Goal: Information Seeking & Learning: Learn about a topic

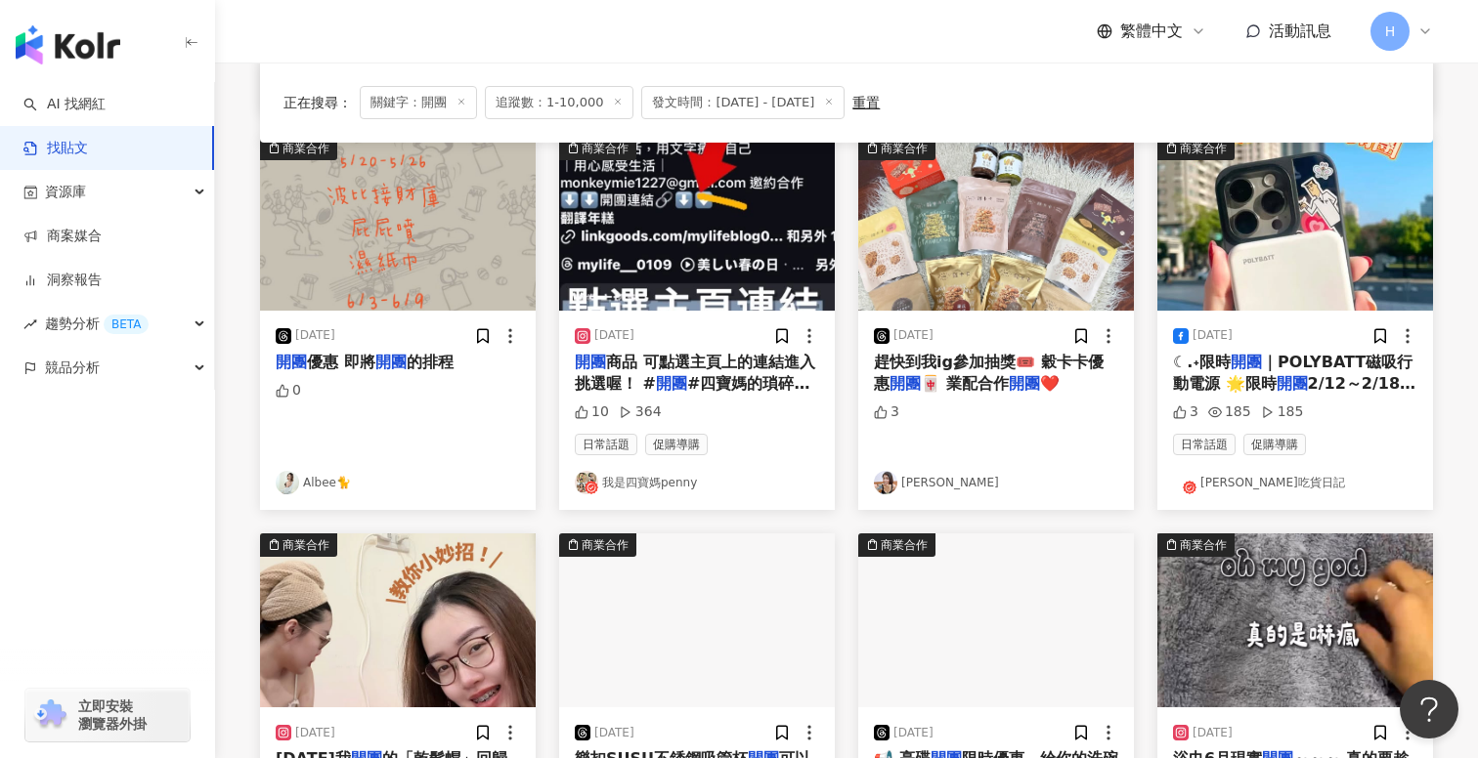
scroll to position [609, 0]
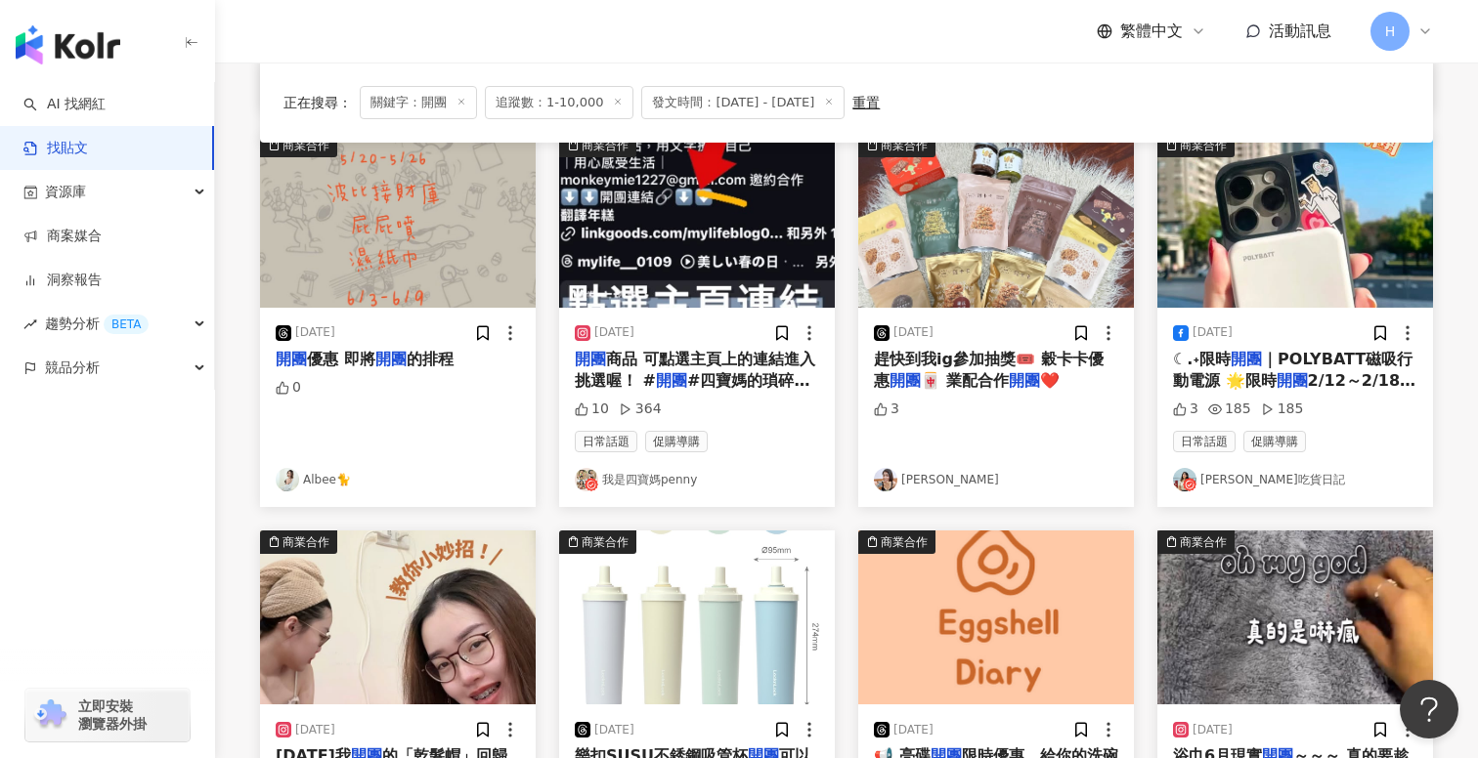
click at [297, 480] on img at bounding box center [287, 479] width 23 height 23
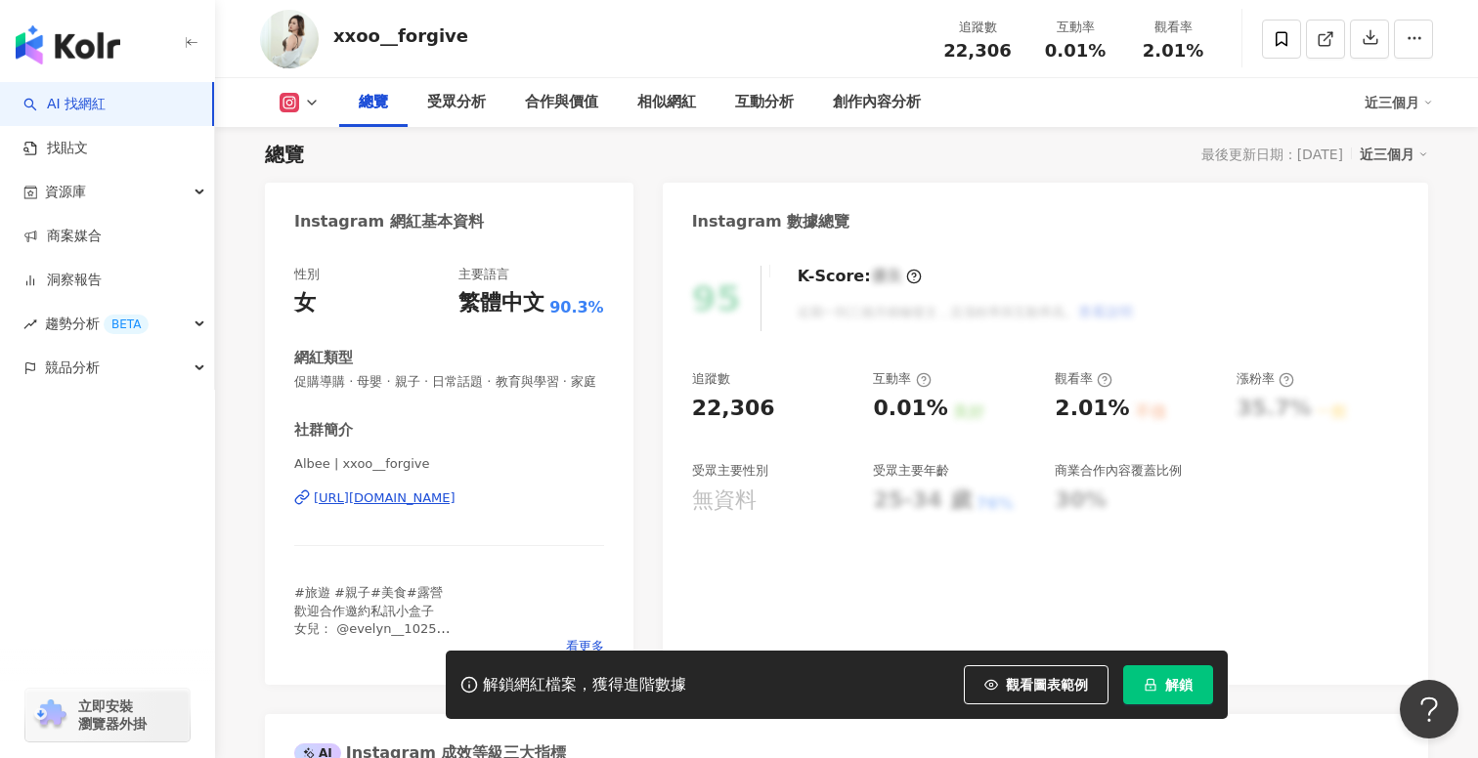
scroll to position [131, 0]
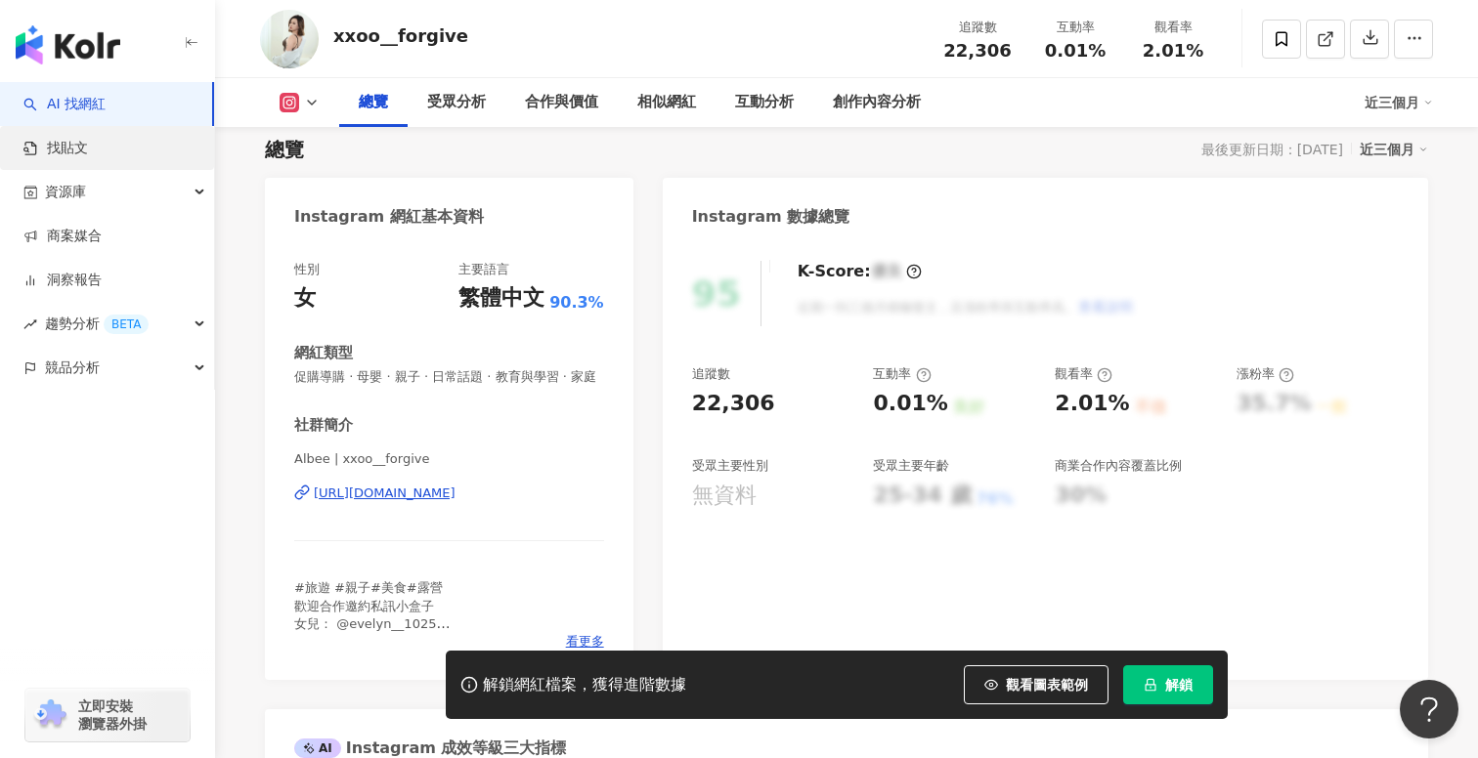
click at [88, 148] on link "找貼文" at bounding box center [55, 149] width 65 height 20
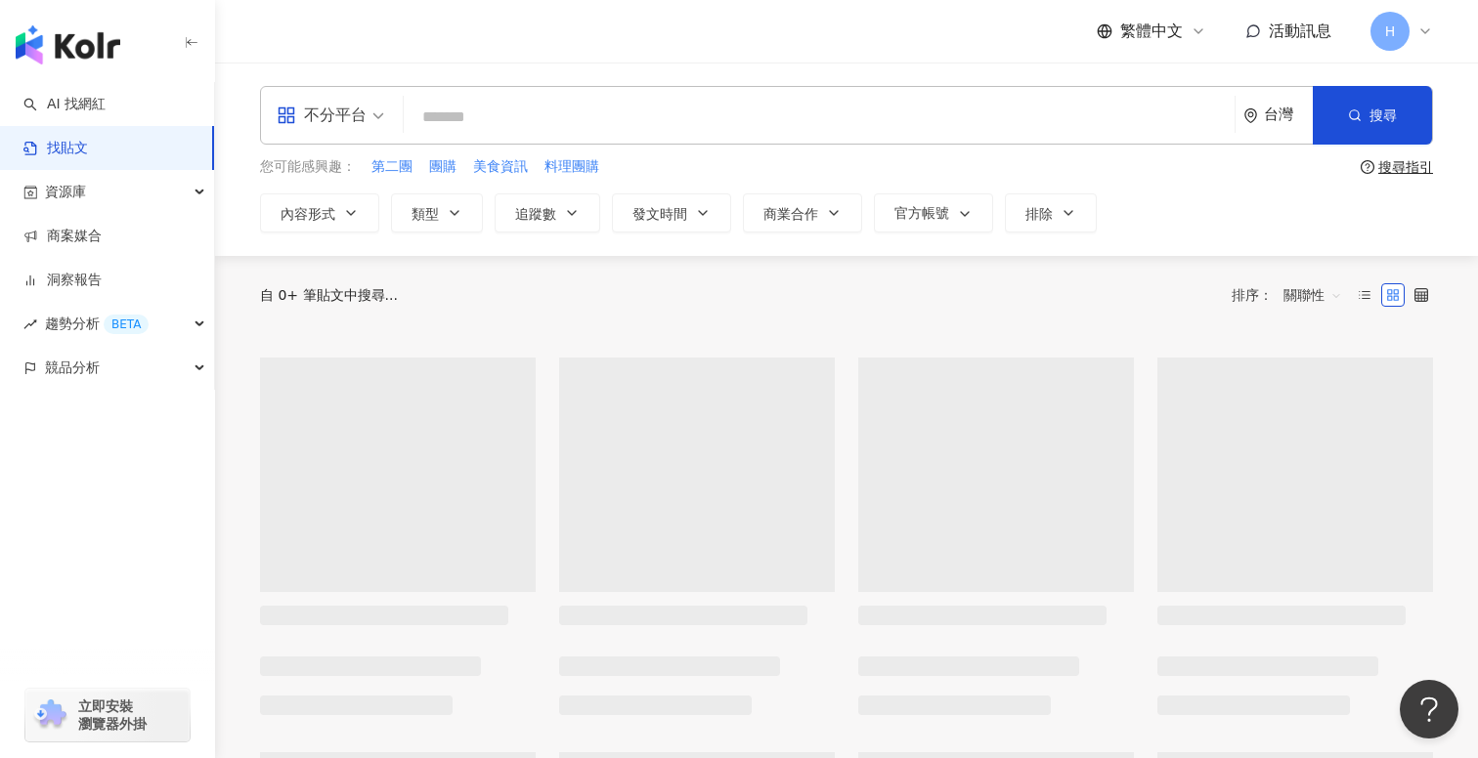
click at [347, 127] on div "不分平台" at bounding box center [322, 115] width 90 height 31
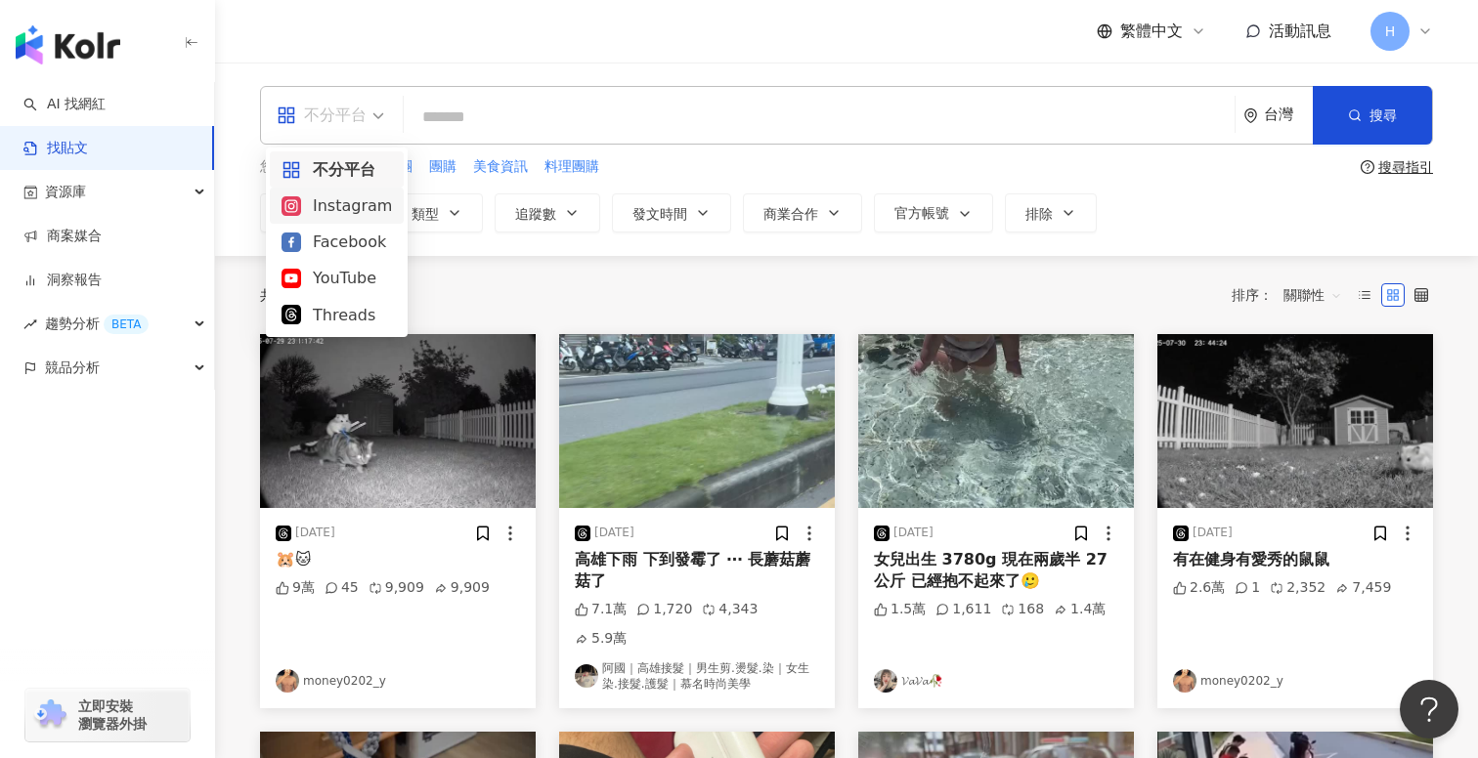
click at [366, 108] on div "不分平台" at bounding box center [322, 115] width 90 height 31
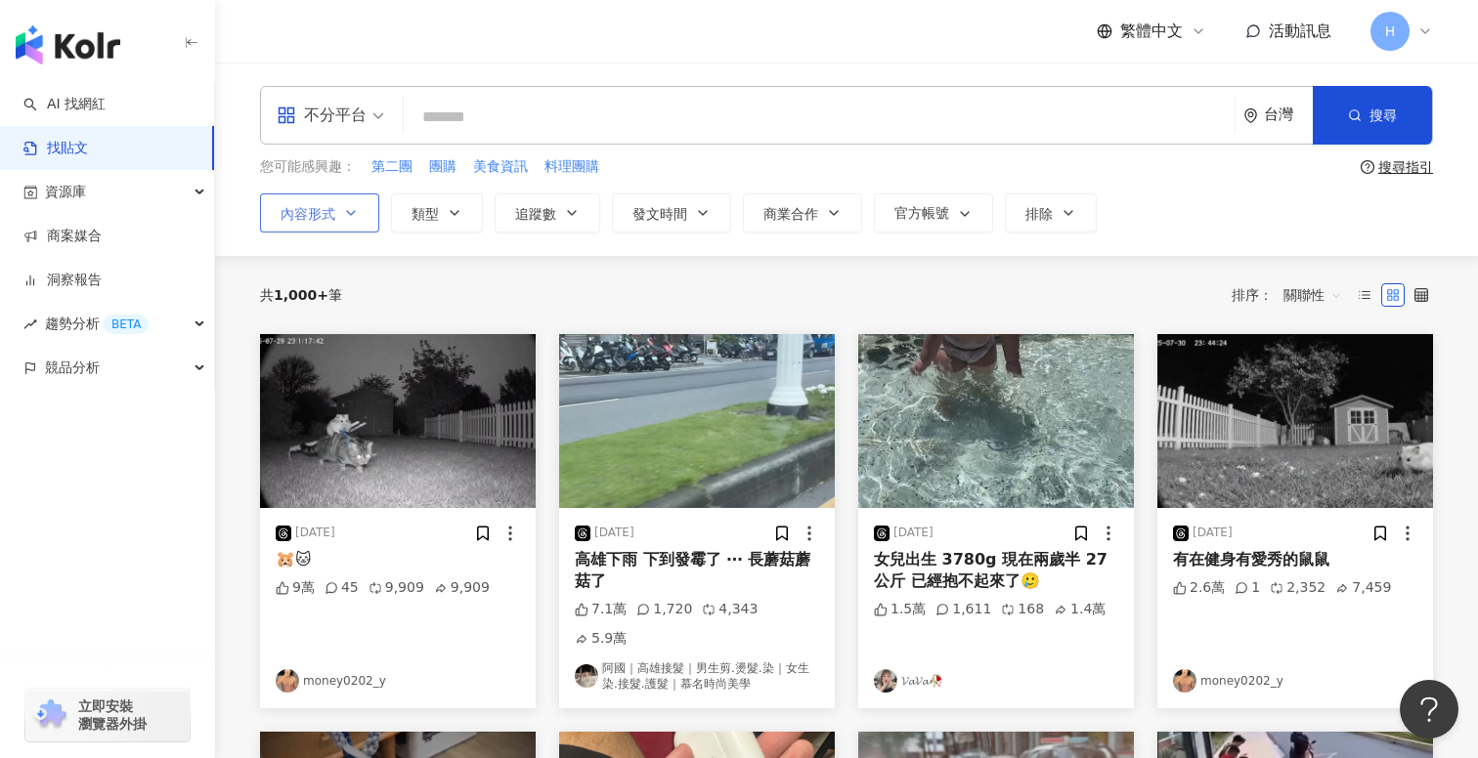
click at [352, 204] on button "內容形式" at bounding box center [319, 213] width 119 height 39
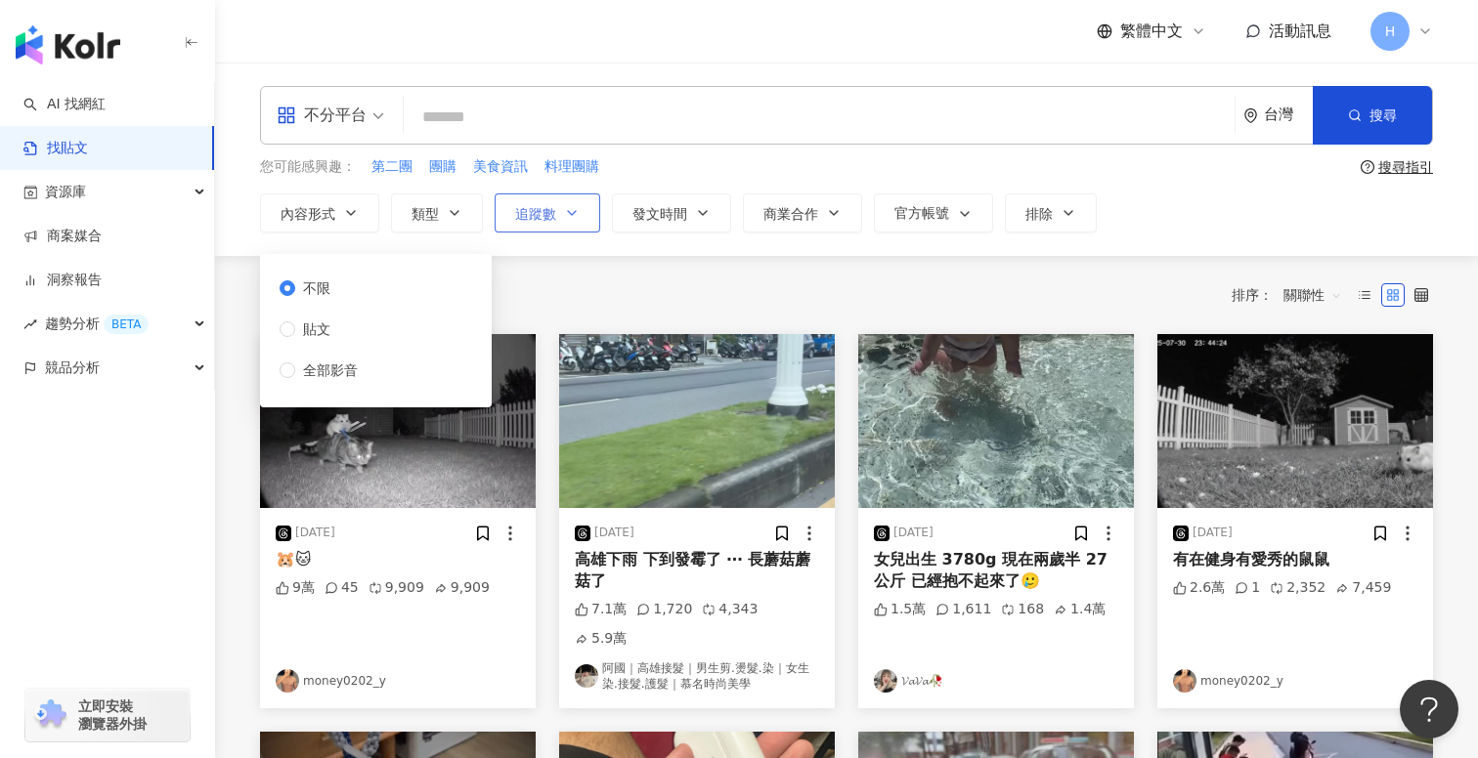
click at [568, 215] on icon "button" at bounding box center [572, 213] width 16 height 16
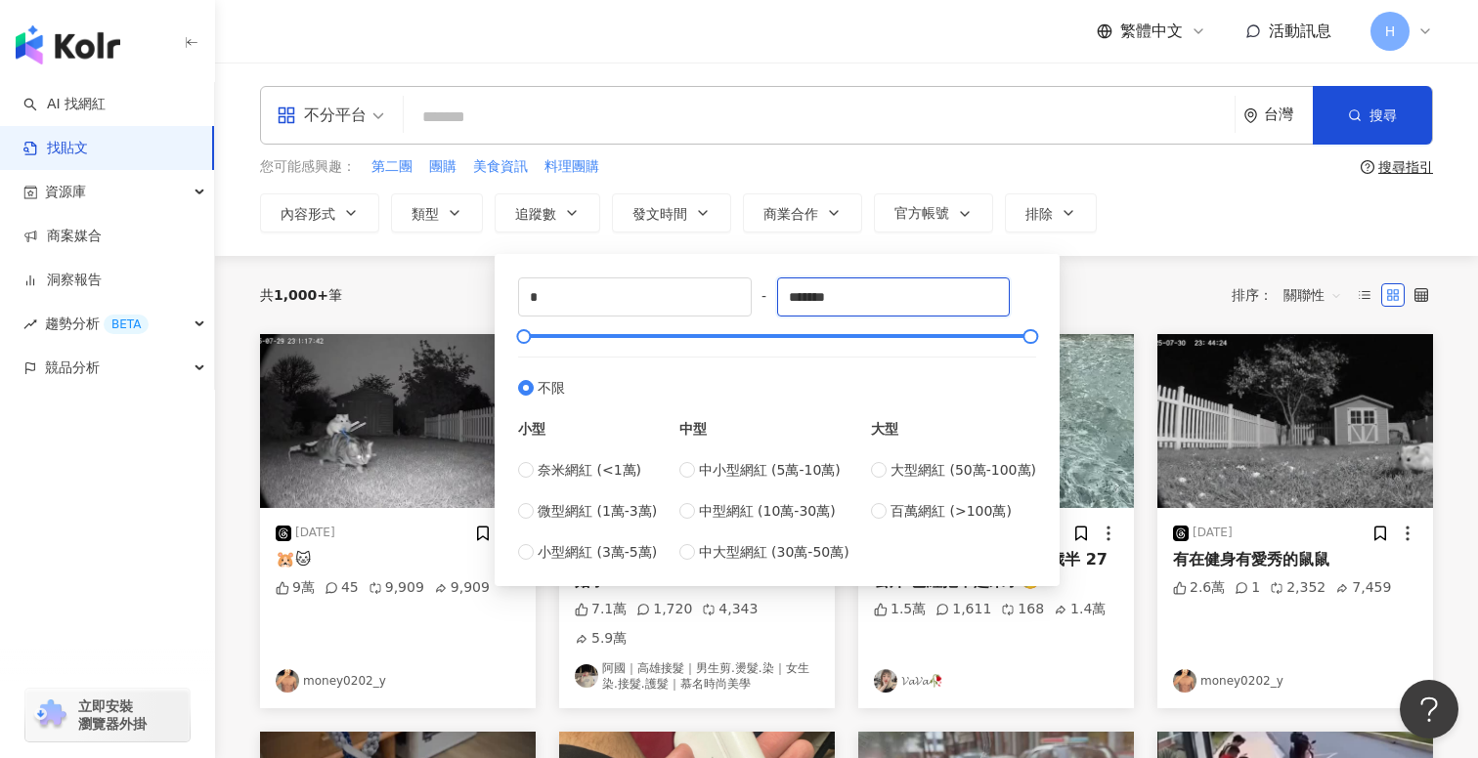
drag, startPoint x: 870, startPoint y: 290, endPoint x: 758, endPoint y: 290, distance: 111.4
click at [758, 290] on div "* - ******* 不限 小型 奈米網紅 (<1萬) 微型網紅 (1萬-3萬) 小型網紅 (3萬-5萬) 中型 中小型網紅 (5萬-10萬) 中型網紅 (…" at bounding box center [777, 420] width 518 height 285
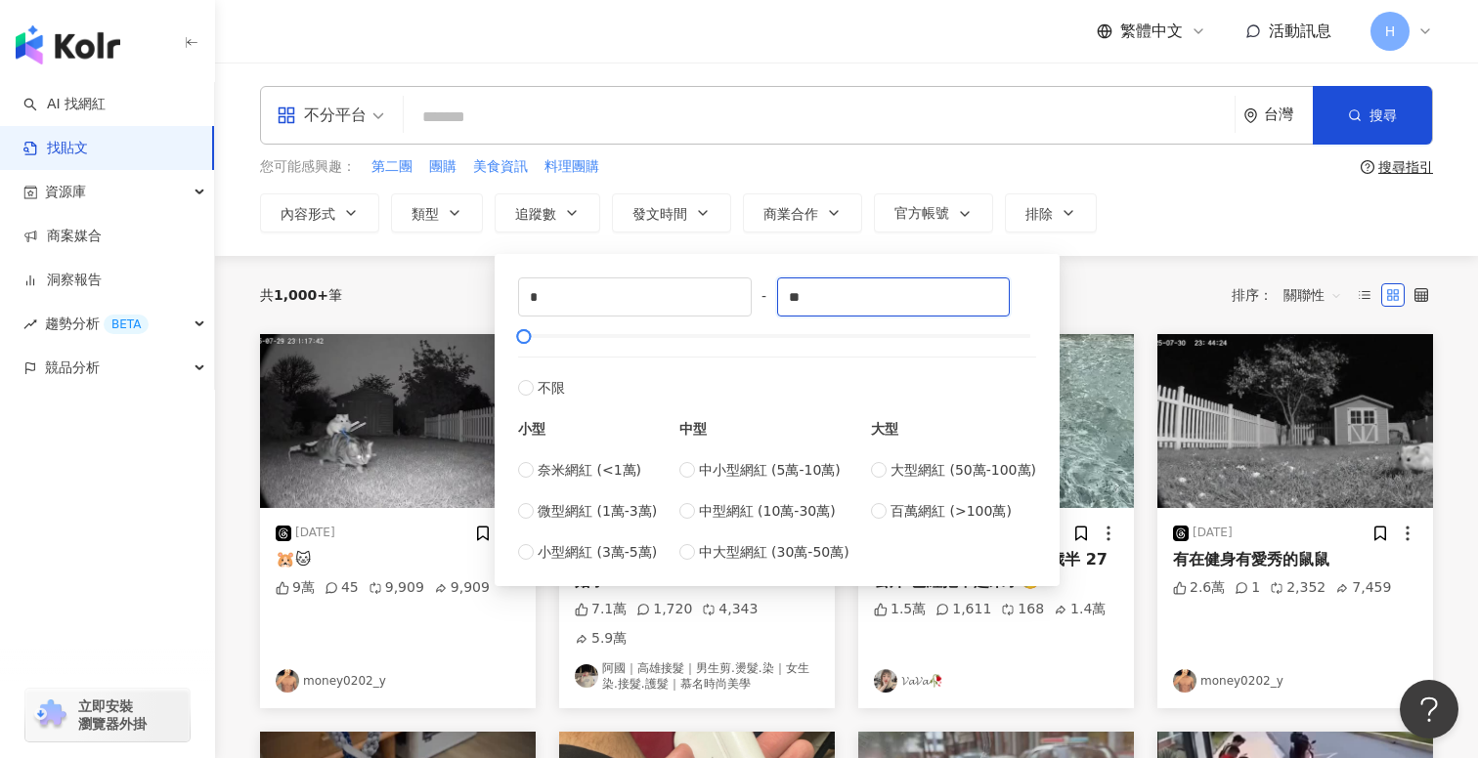
type input "*"
type input "*****"
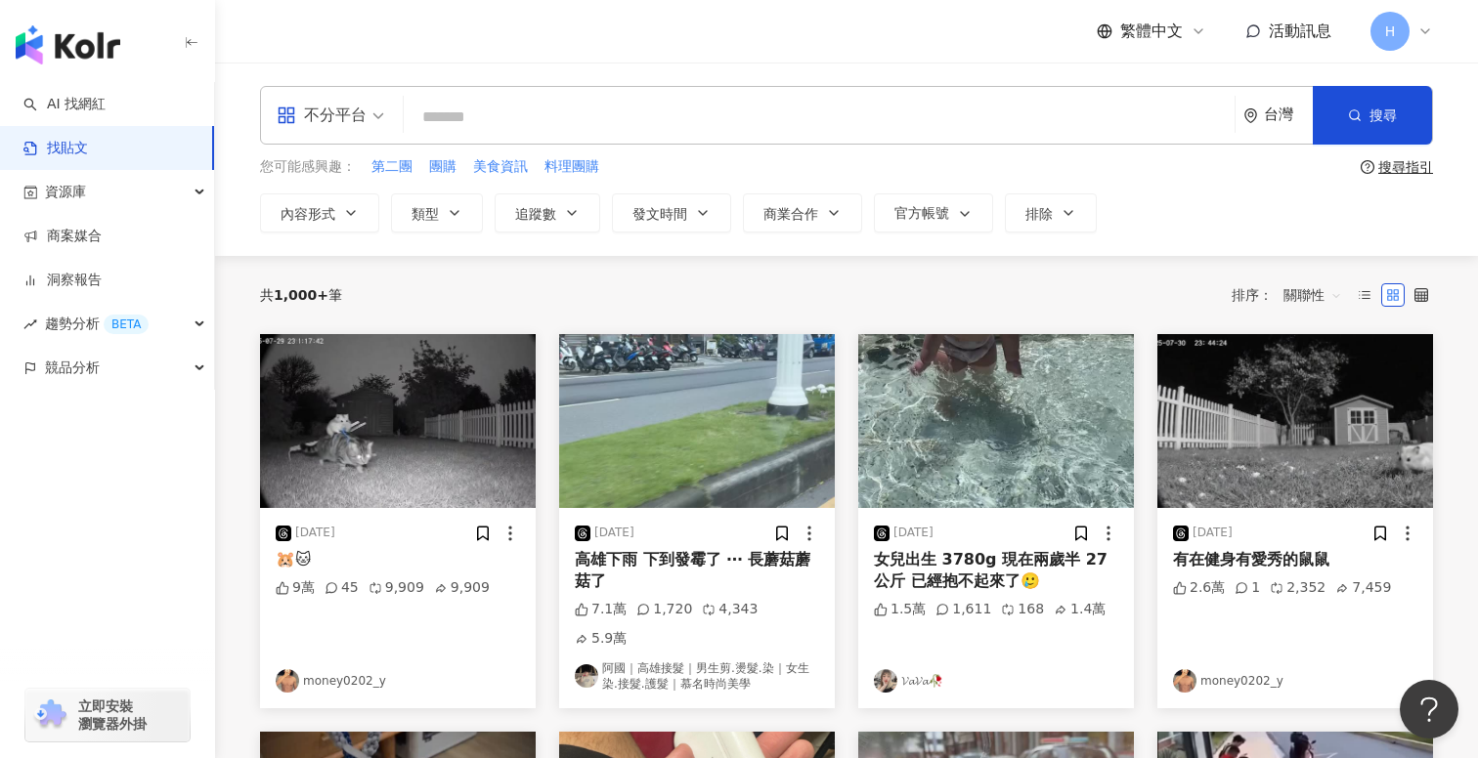
click at [1142, 261] on div "共 1,000+ 筆 排序： 關聯性" at bounding box center [846, 295] width 1173 height 78
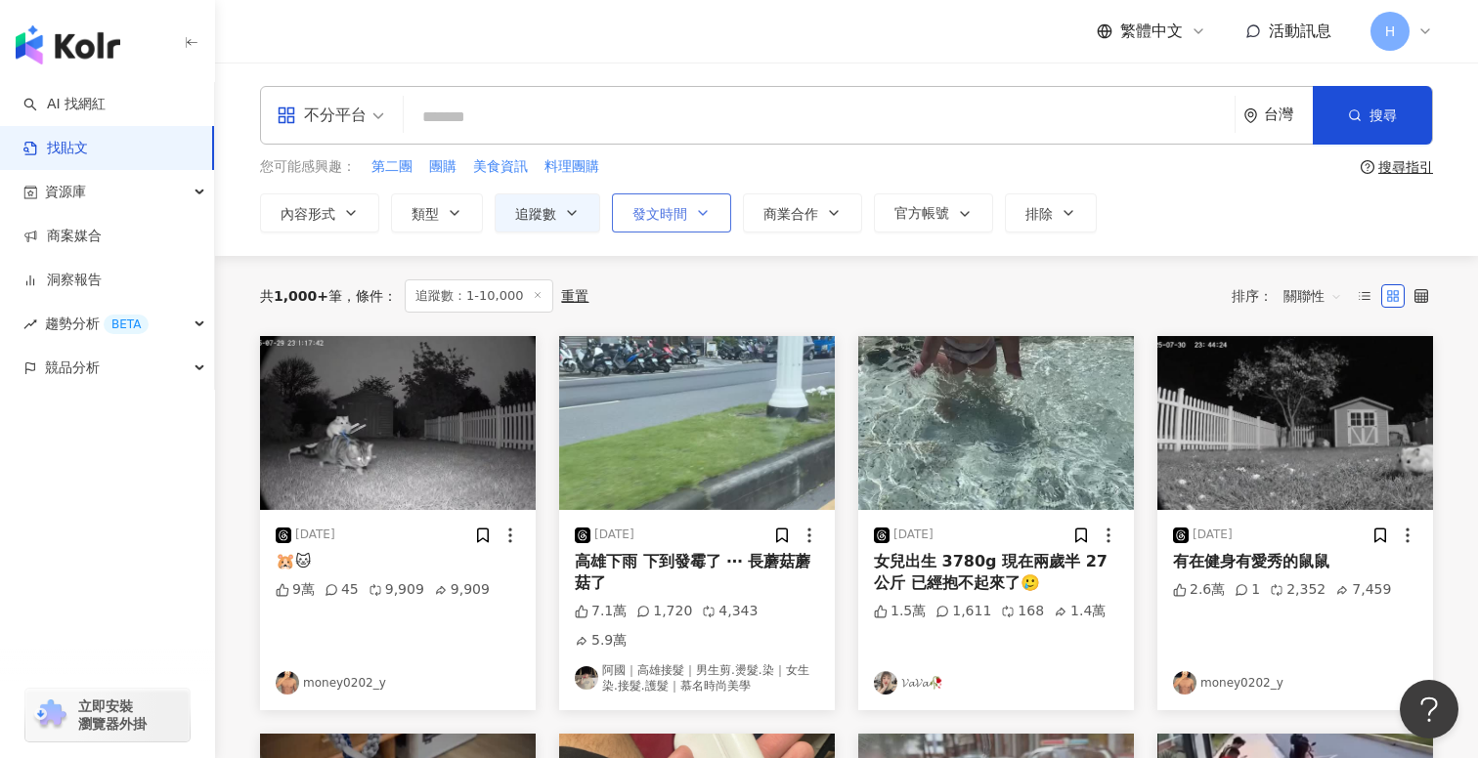
click at [685, 221] on button "發文時間" at bounding box center [671, 213] width 119 height 39
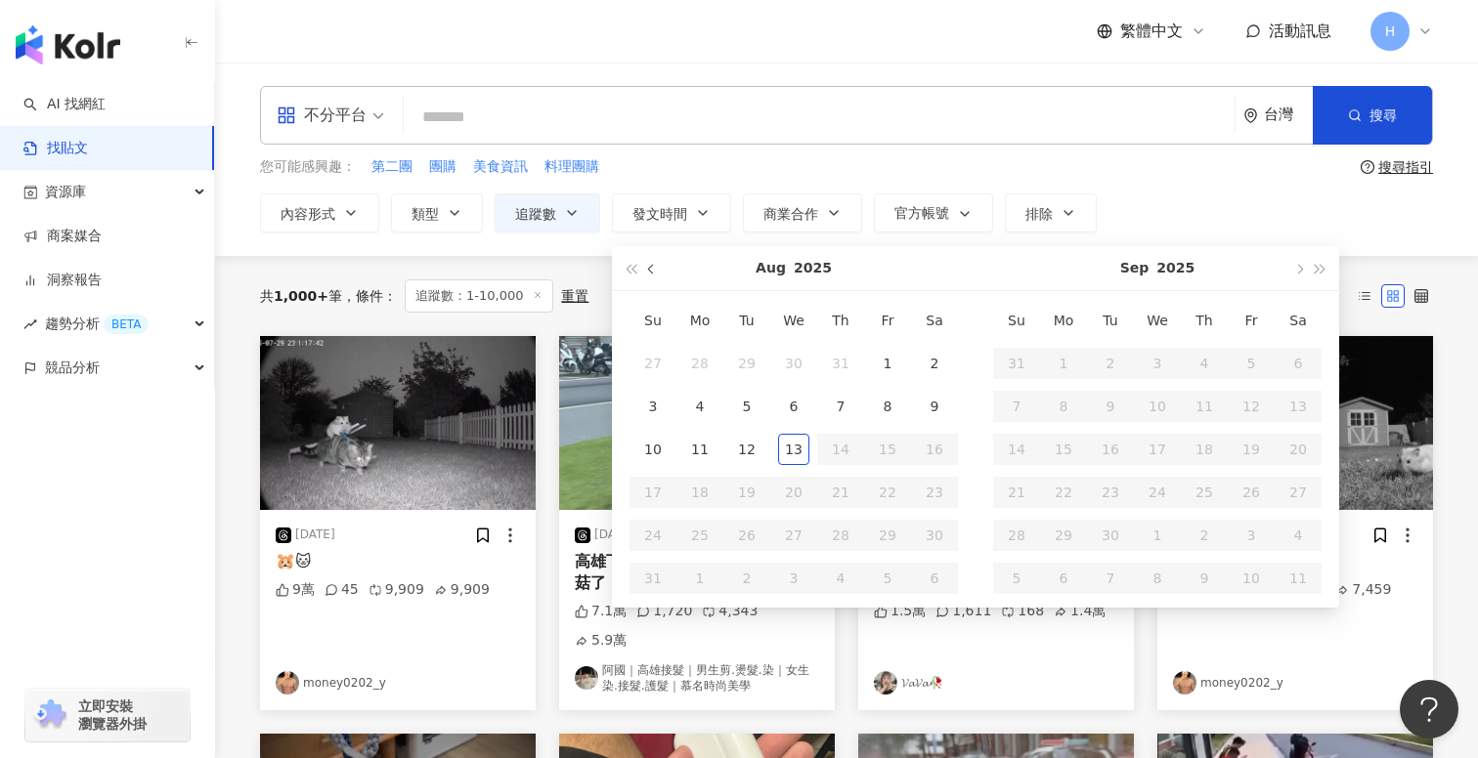
click at [656, 269] on span "button" at bounding box center [653, 270] width 10 height 10
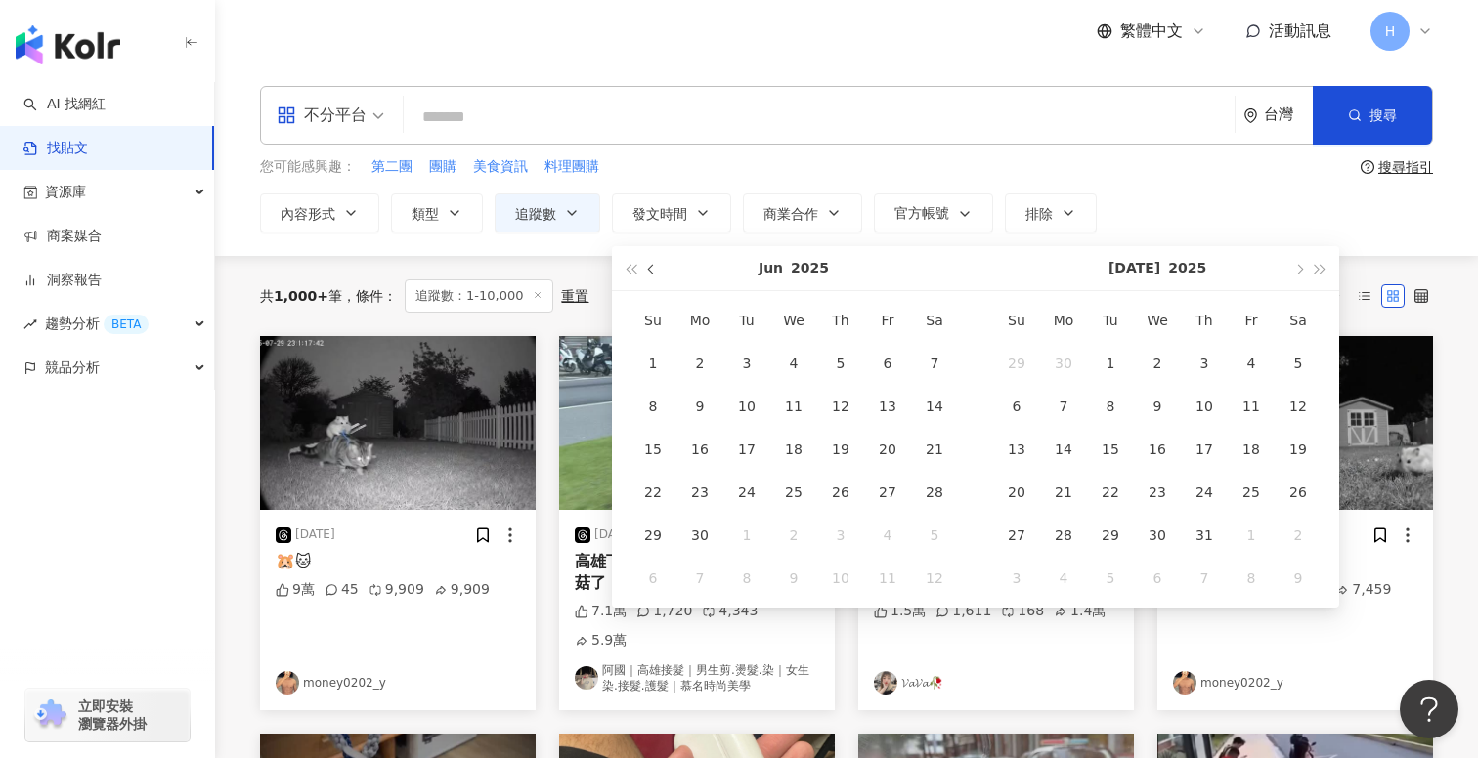
click at [656, 269] on span "button" at bounding box center [653, 270] width 10 height 10
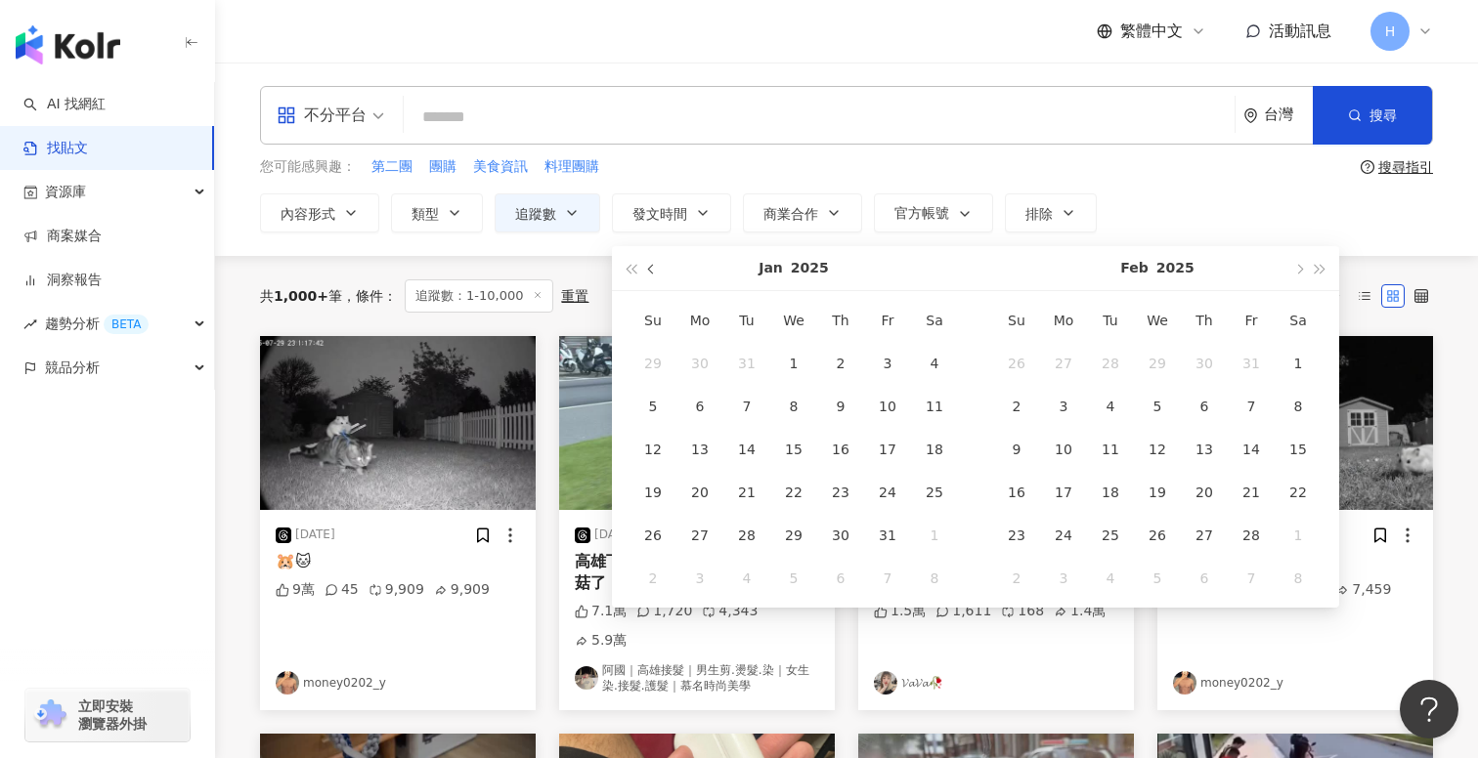
click at [656, 269] on span "button" at bounding box center [653, 270] width 10 height 10
type input "**********"
click at [1010, 356] on div "1" at bounding box center [1016, 363] width 31 height 31
type input "**********"
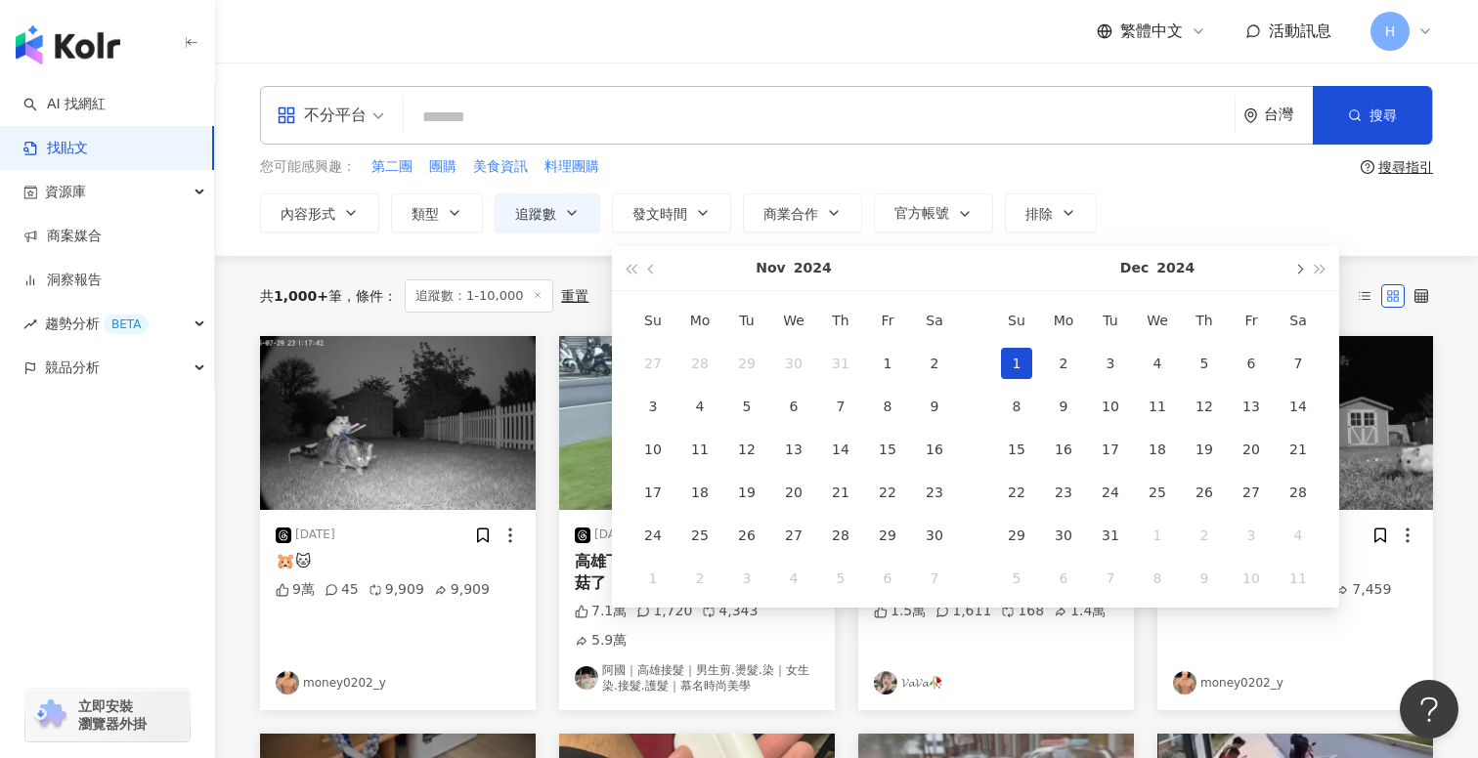
click at [1300, 273] on span "button" at bounding box center [1298, 270] width 10 height 10
click at [1300, 276] on button "button" at bounding box center [1298, 268] width 22 height 44
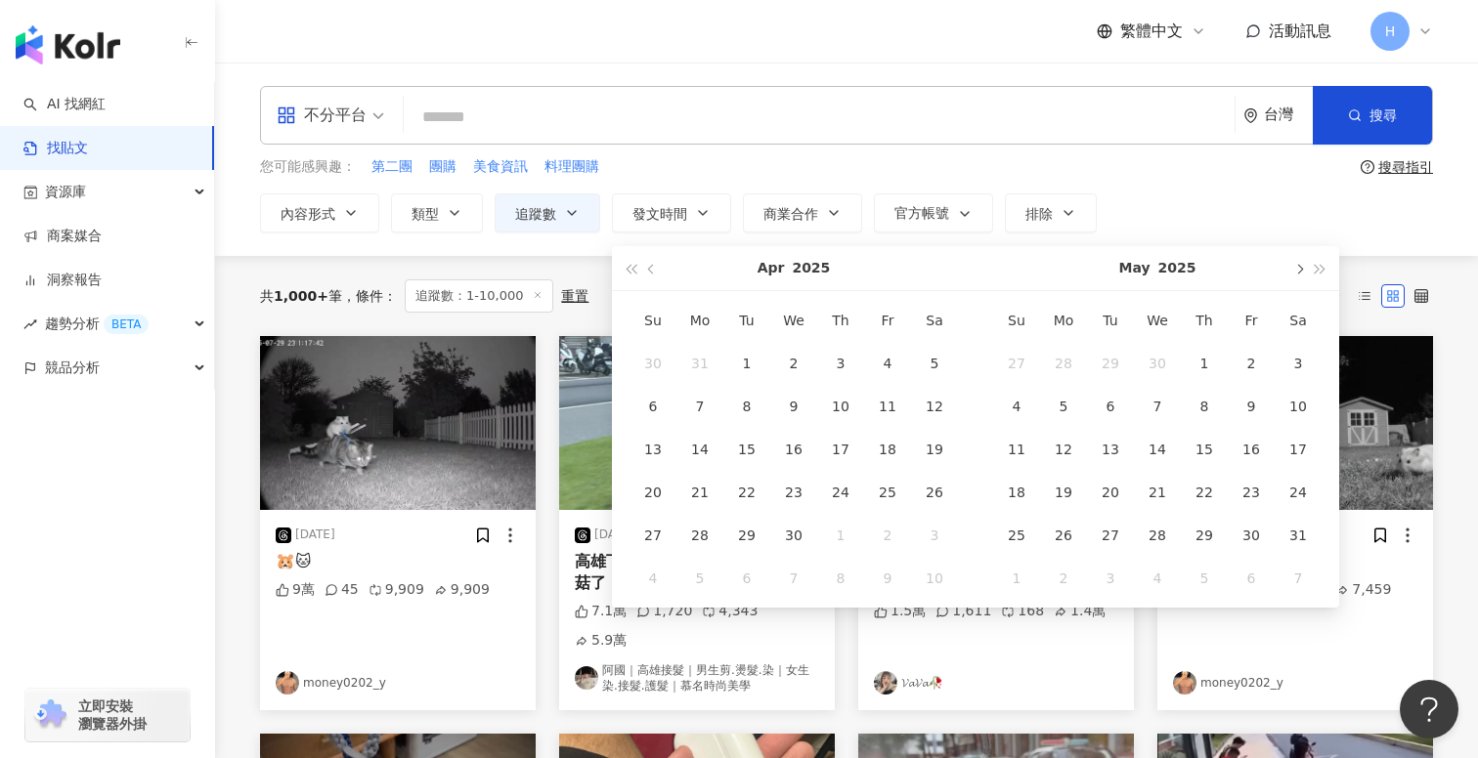
click at [1300, 276] on button "button" at bounding box center [1298, 268] width 22 height 44
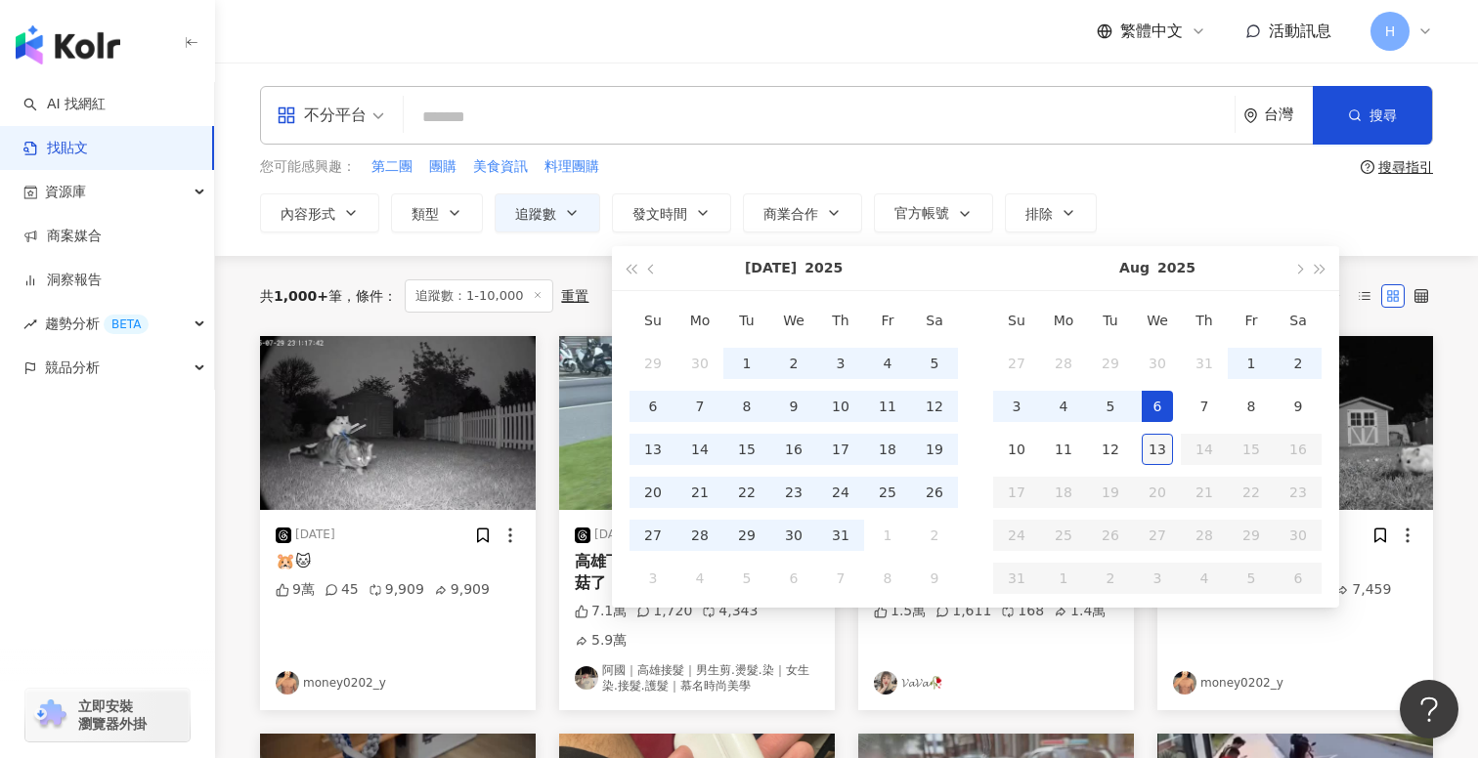
type input "**********"
click at [1164, 458] on div "13" at bounding box center [1156, 449] width 31 height 31
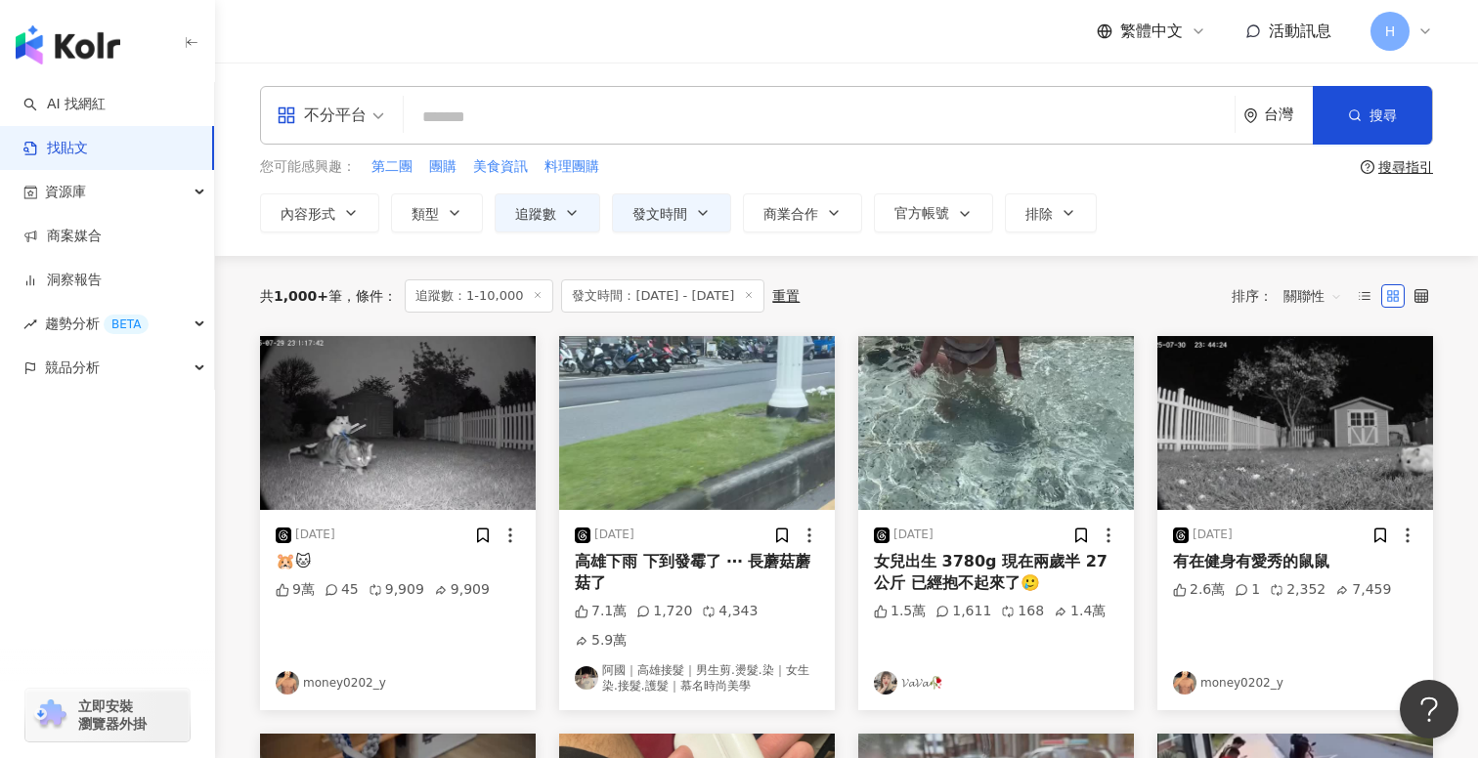
click at [545, 128] on input "search" at bounding box center [818, 117] width 815 height 42
type input "*"
click at [1426, 111] on button "搜尋" at bounding box center [1372, 115] width 119 height 59
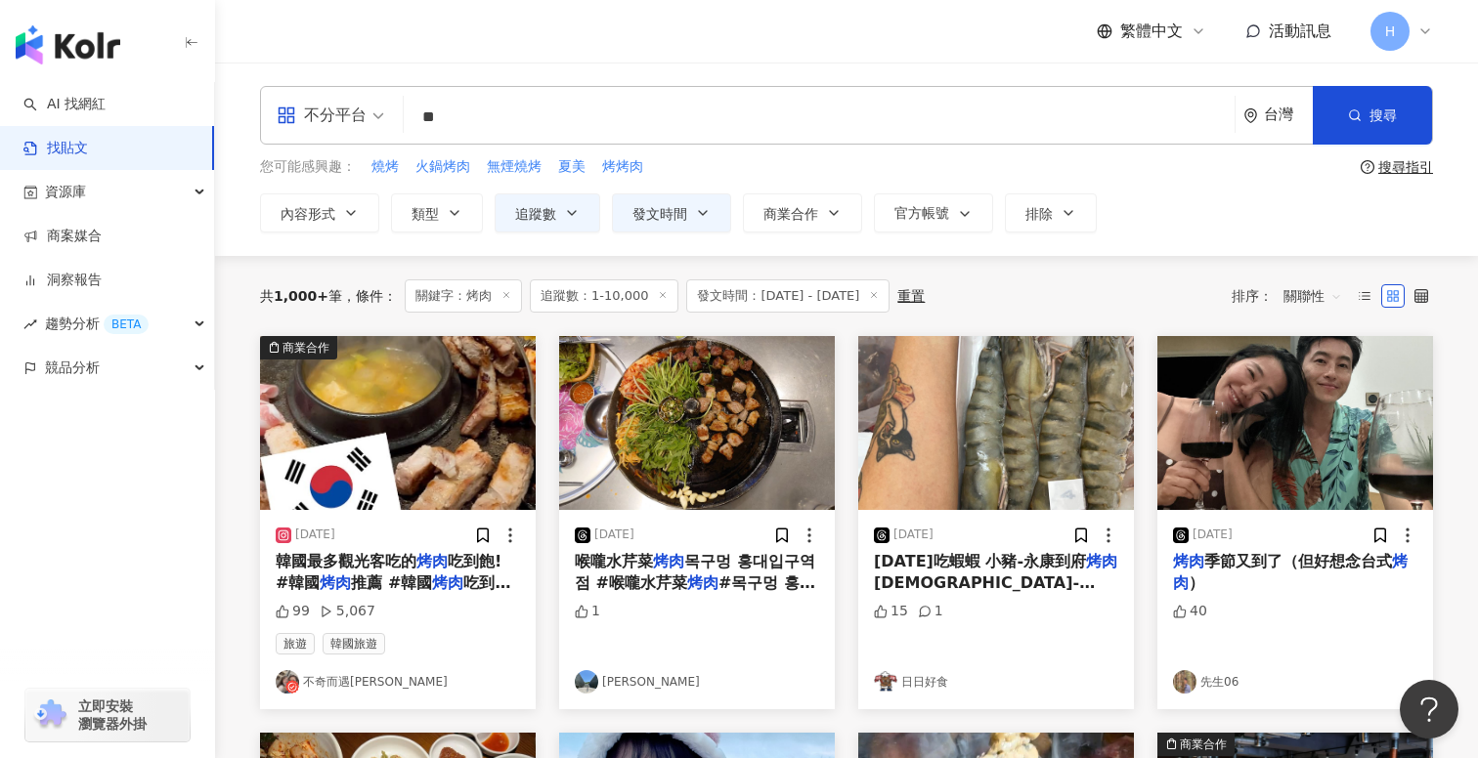
click at [495, 114] on input "**" at bounding box center [818, 117] width 815 height 42
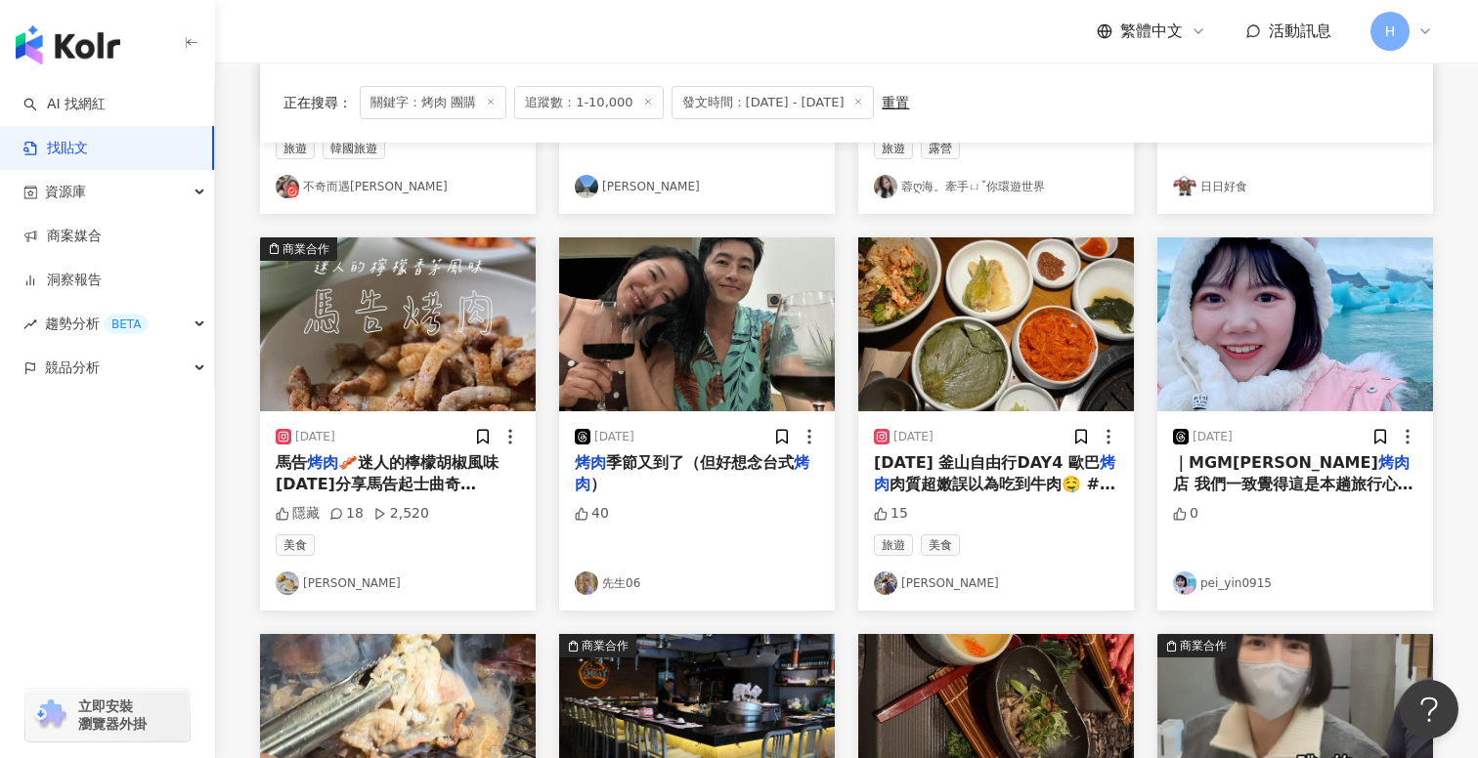
scroll to position [512, 0]
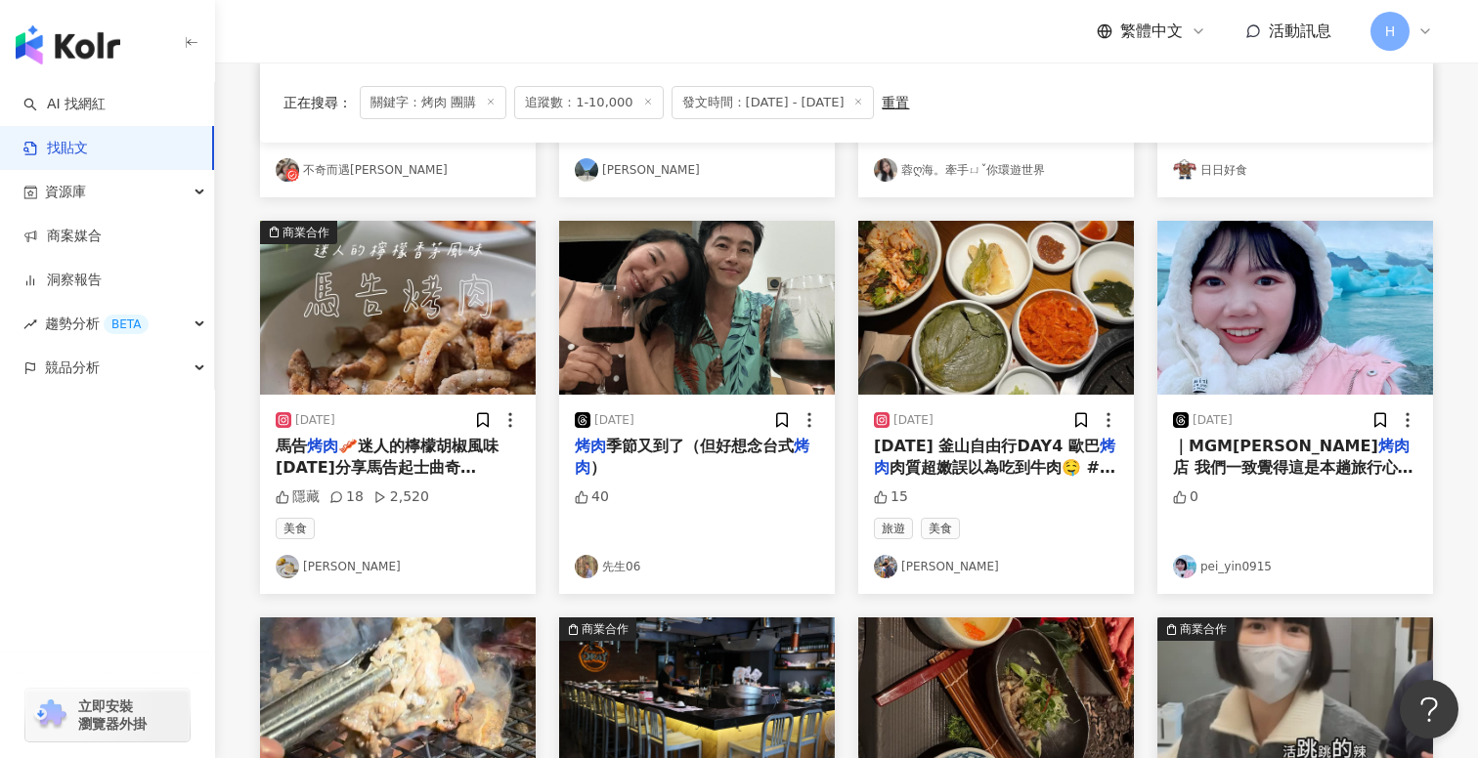
click at [338, 561] on link "[PERSON_NAME]" at bounding box center [398, 566] width 244 height 23
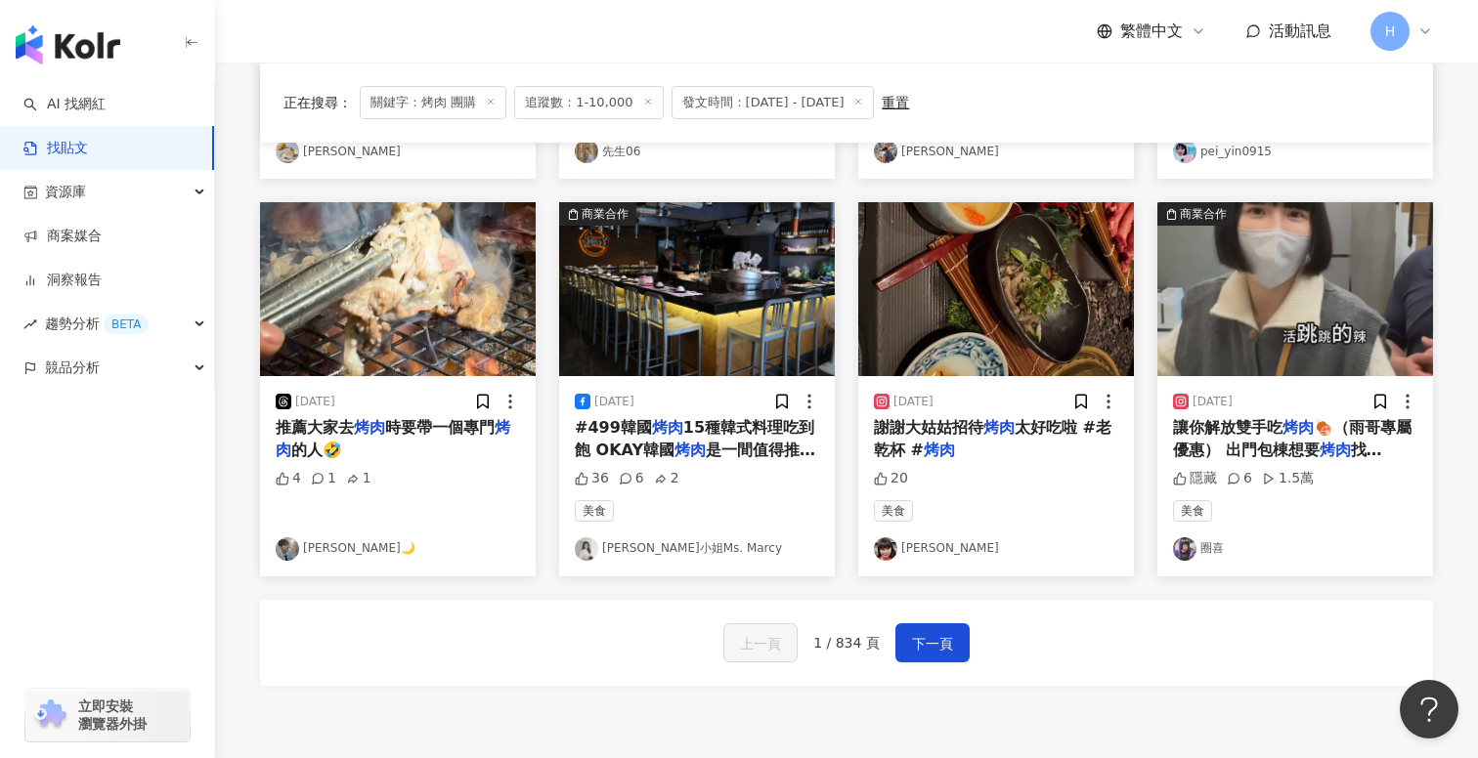
scroll to position [941, 0]
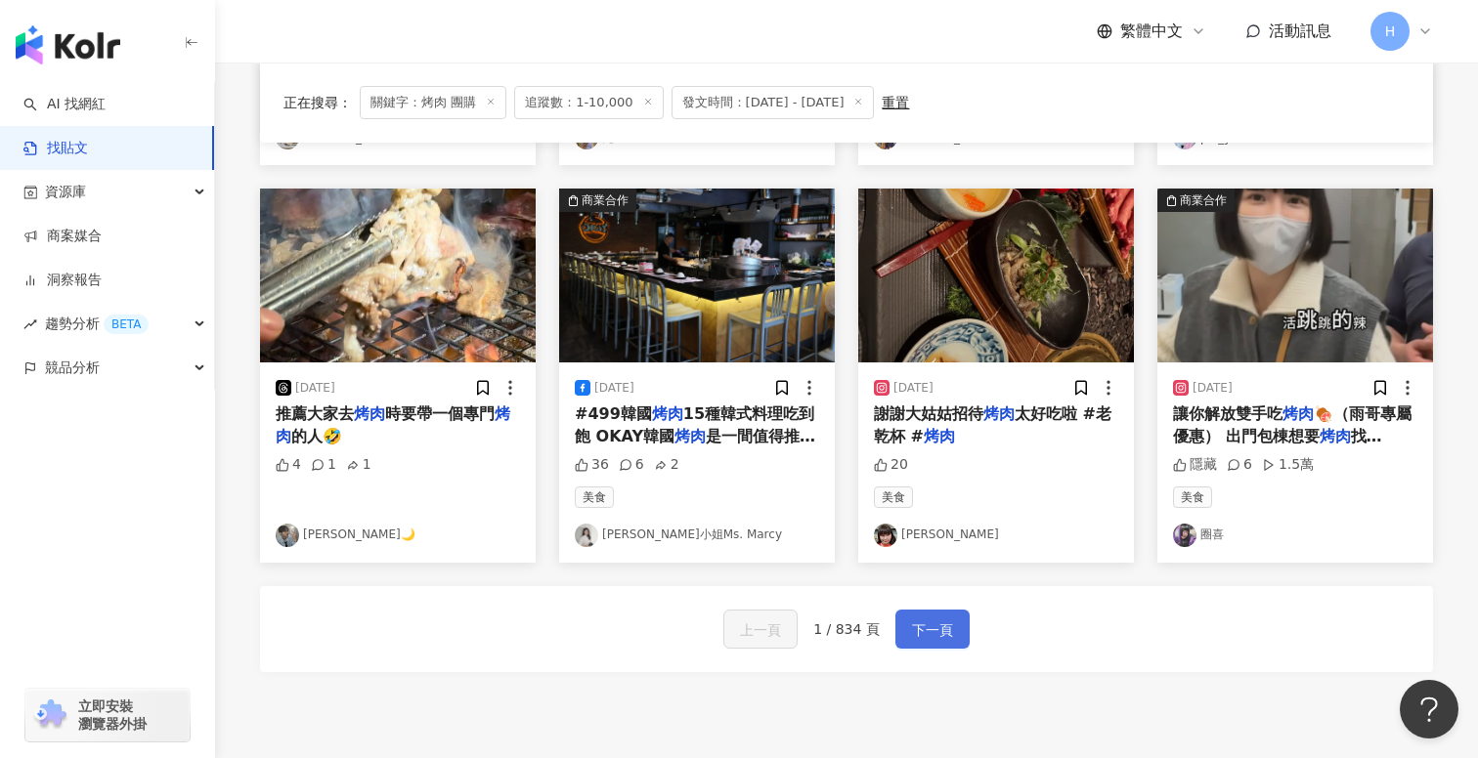
click at [921, 616] on button "下一頁" at bounding box center [932, 629] width 74 height 39
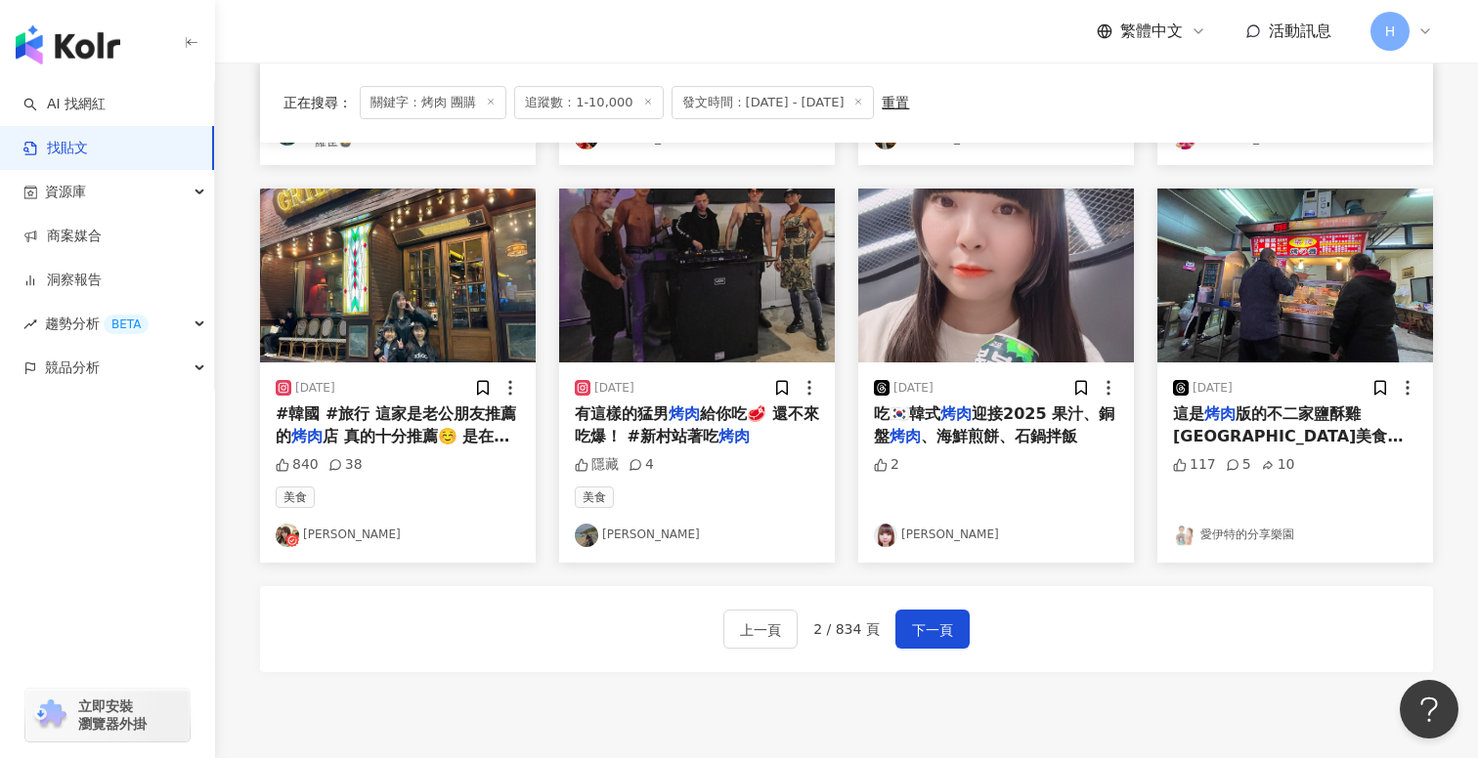
scroll to position [0, 0]
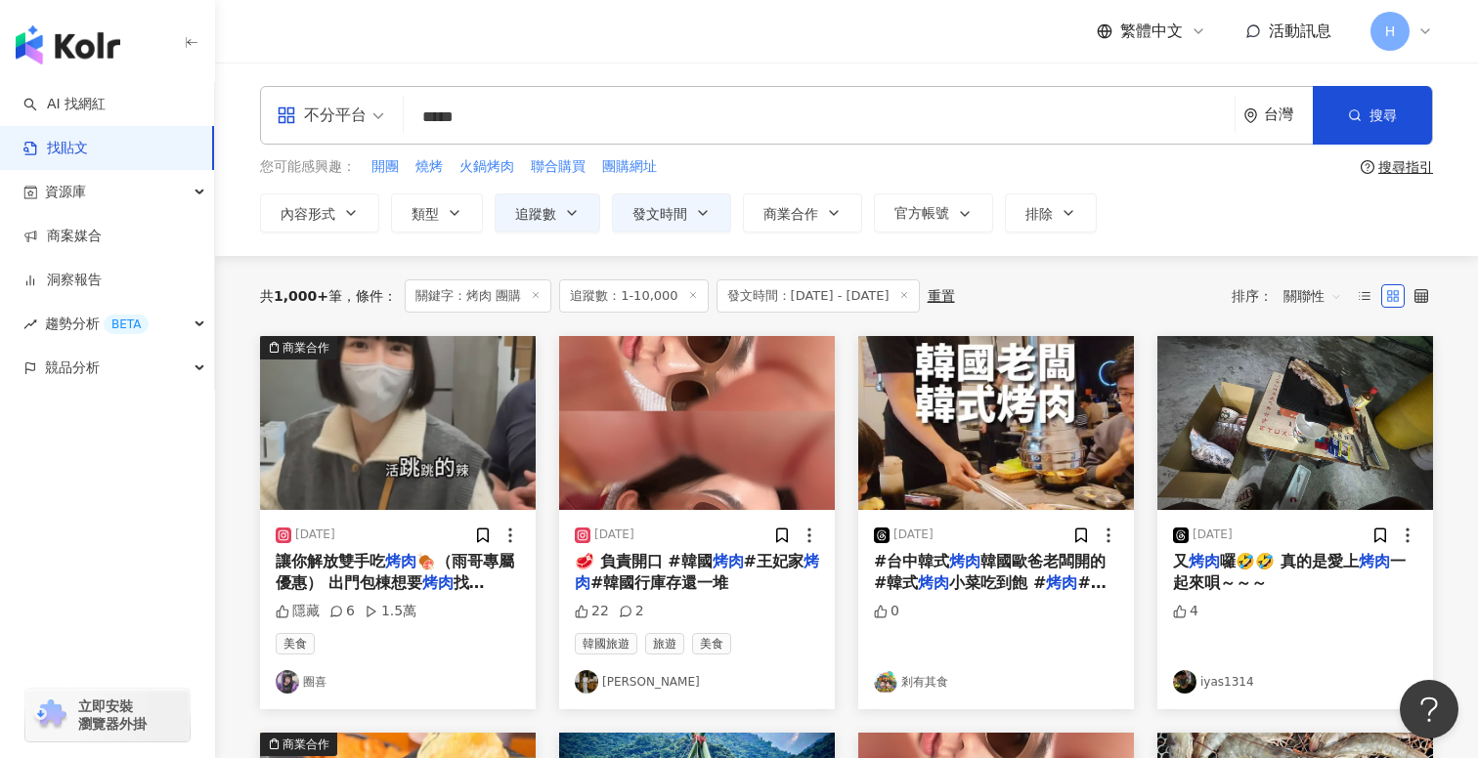
click at [439, 115] on input "*****" at bounding box center [818, 117] width 815 height 42
type input "****"
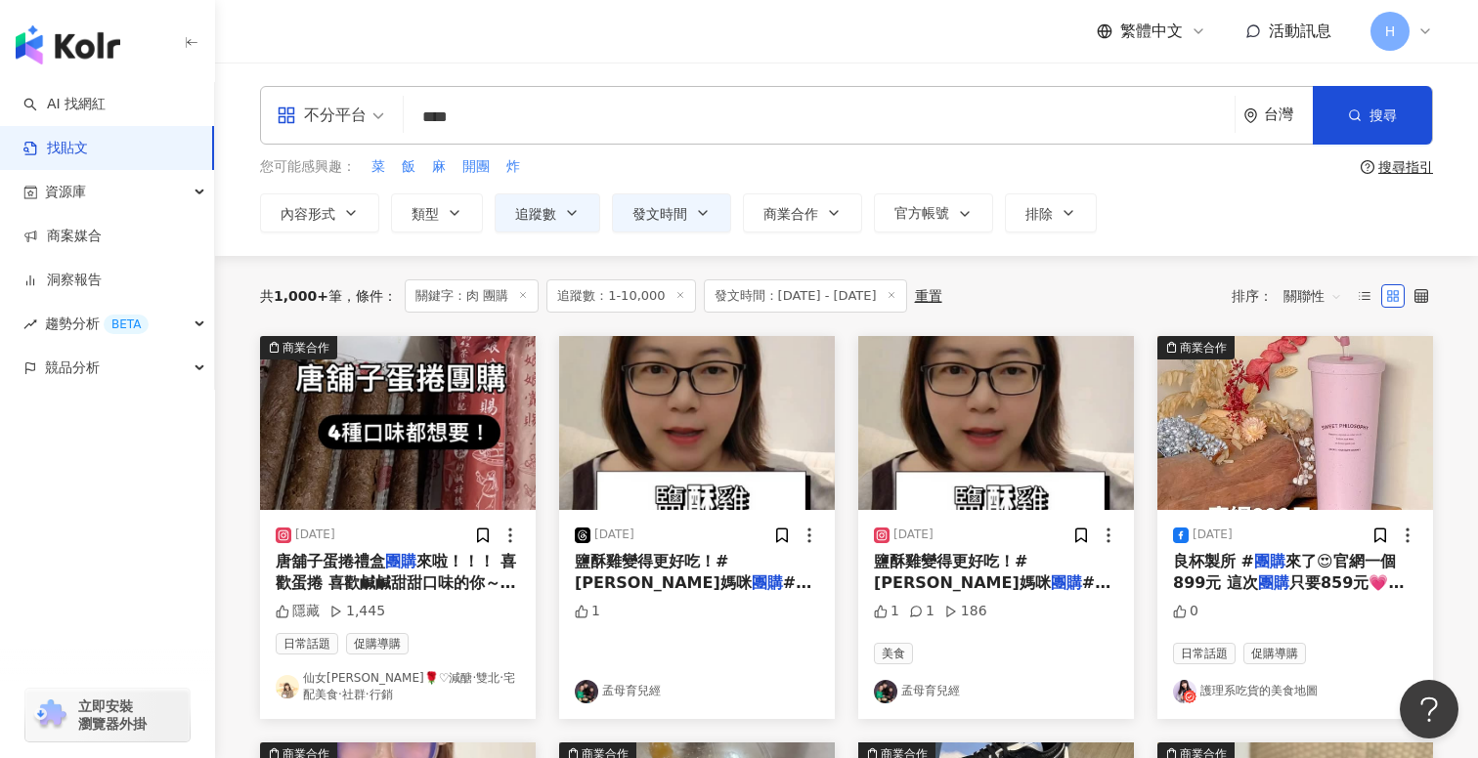
click at [644, 690] on link "孟母育兒經" at bounding box center [697, 691] width 244 height 23
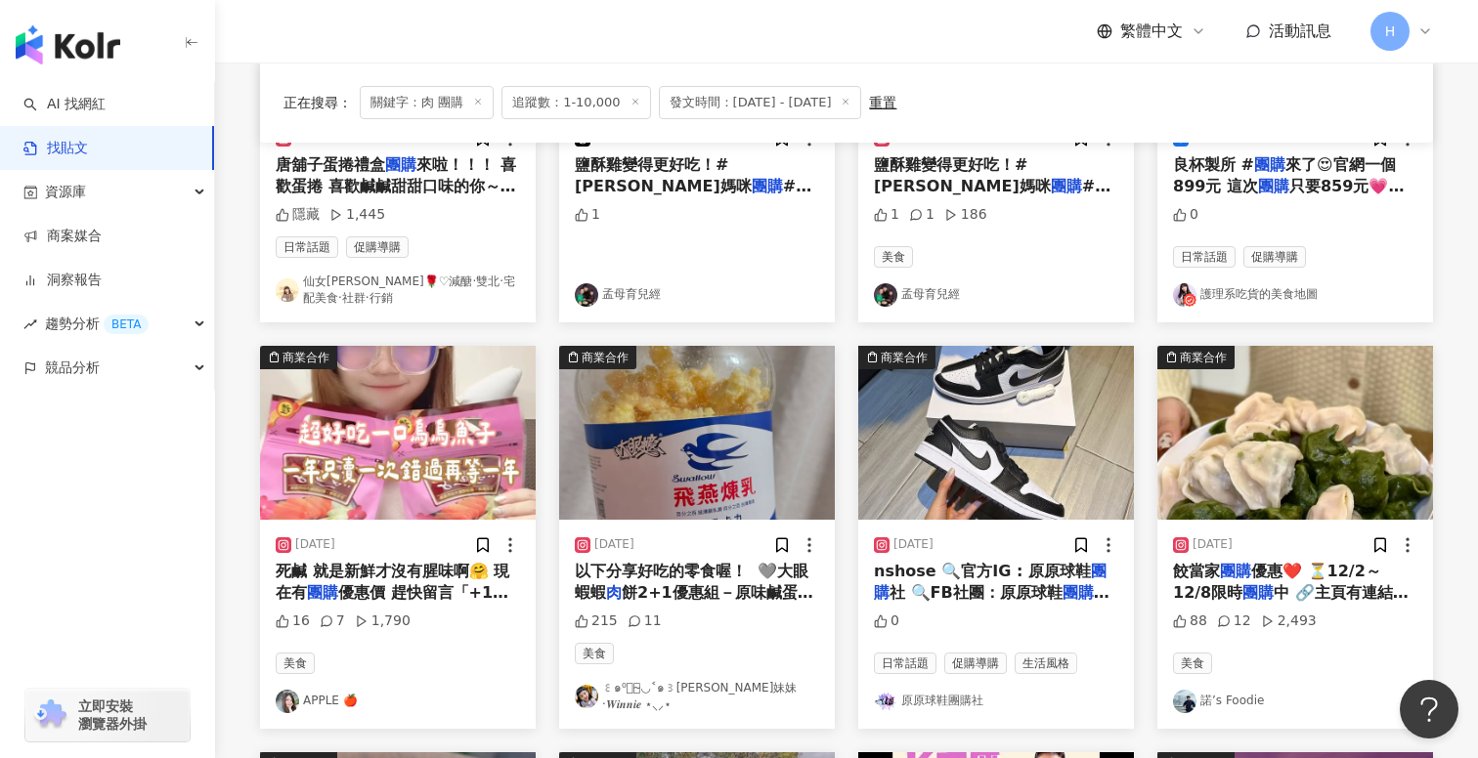
scroll to position [398, 0]
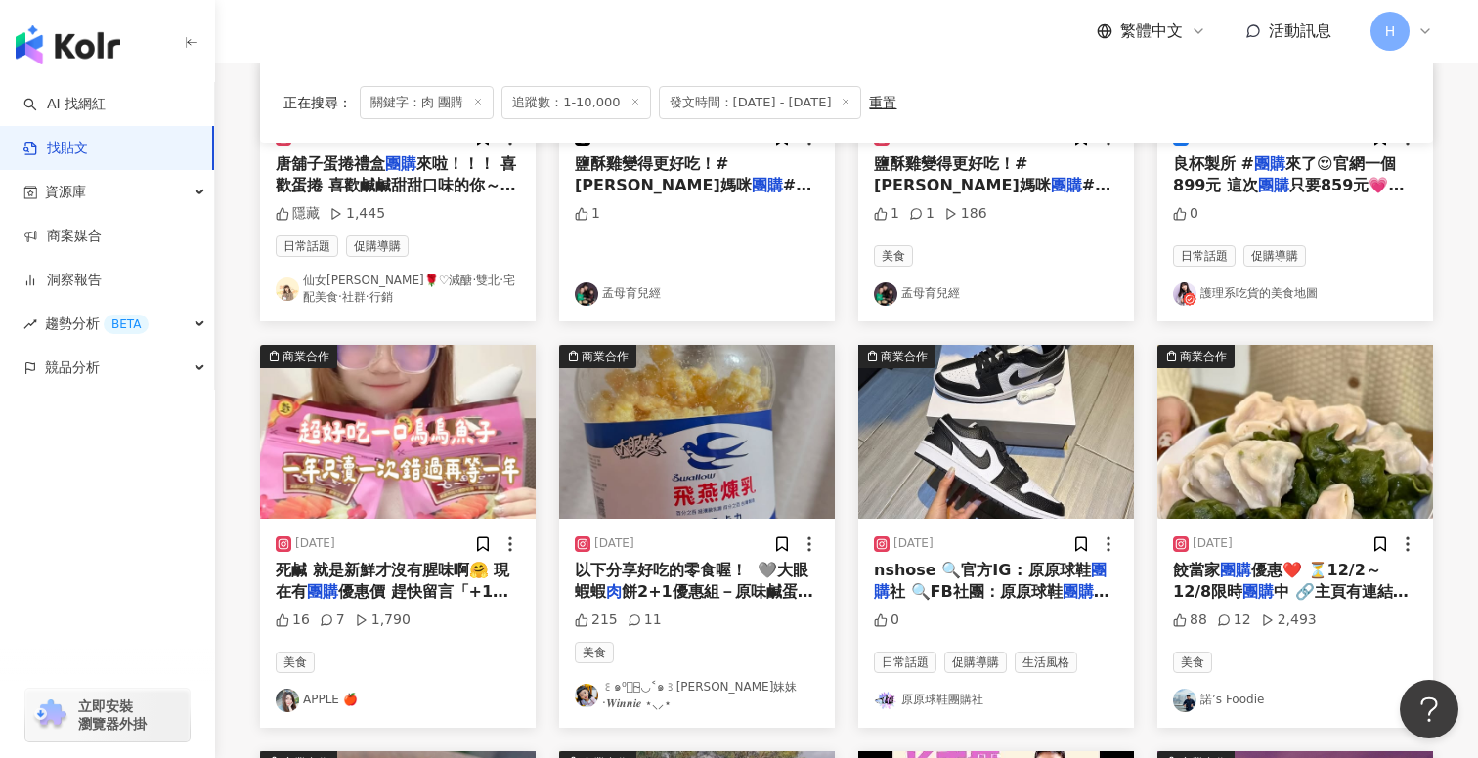
click at [1209, 292] on link "護理系吃貨的美食地圖" at bounding box center [1295, 293] width 244 height 23
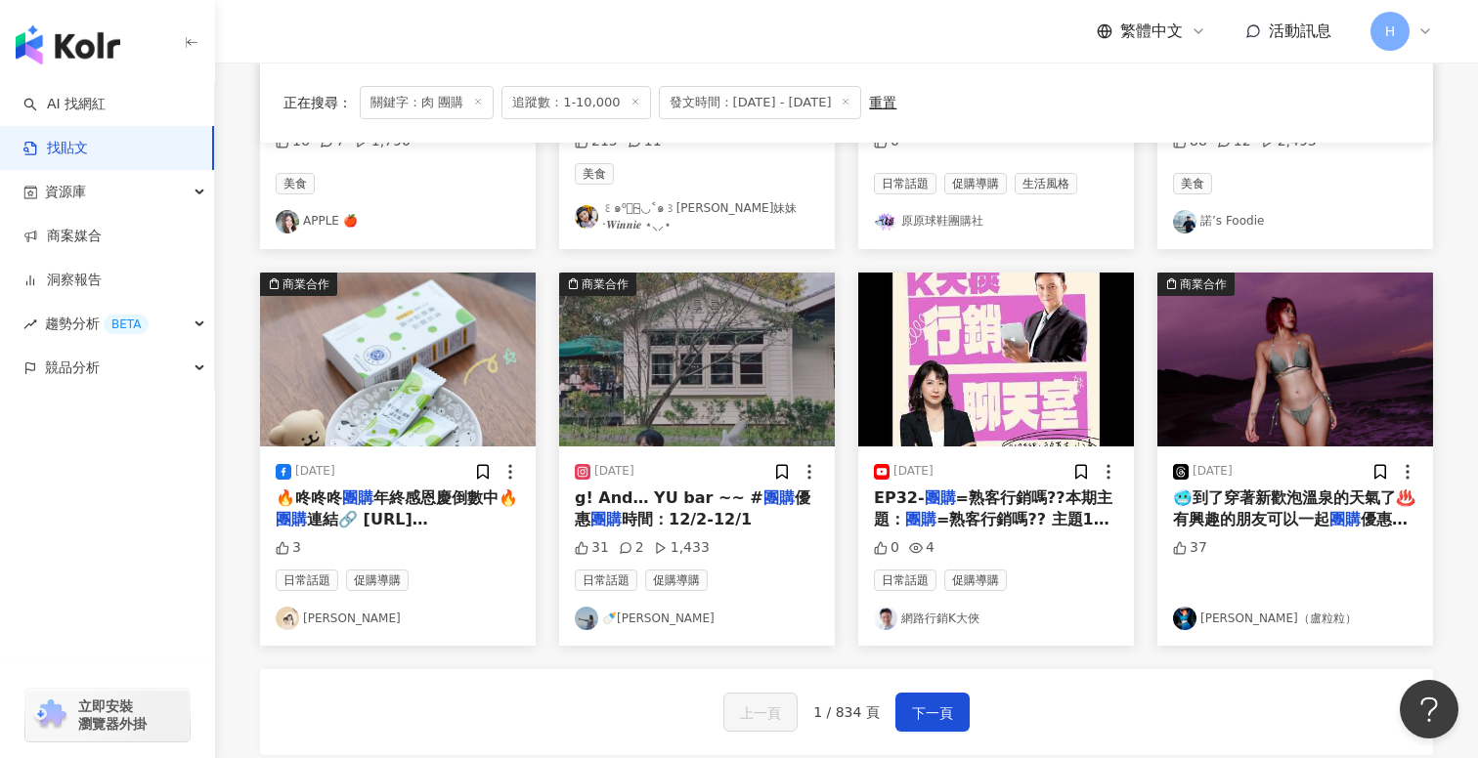
scroll to position [1007, 0]
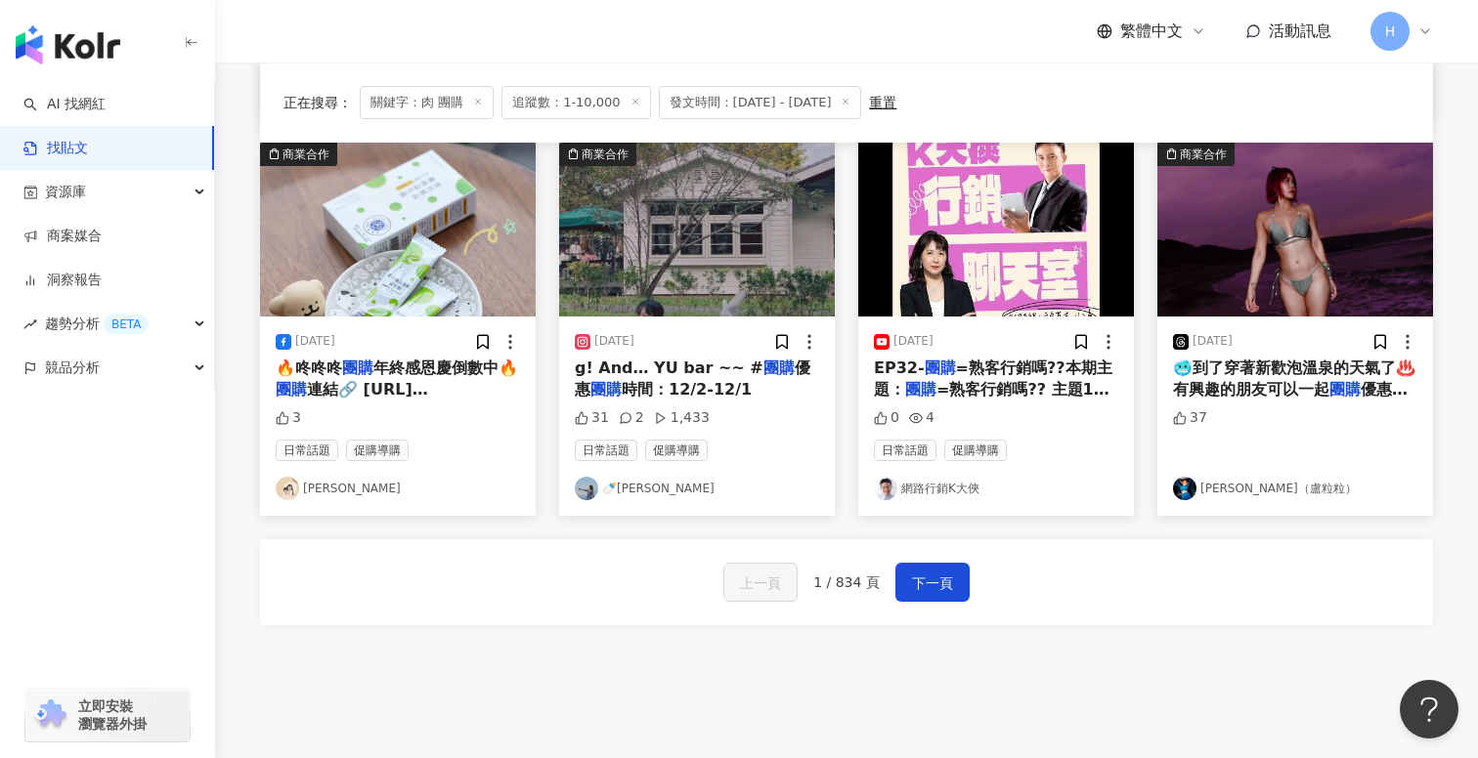
click at [633, 483] on link "🍼[PERSON_NAME]" at bounding box center [697, 488] width 244 height 23
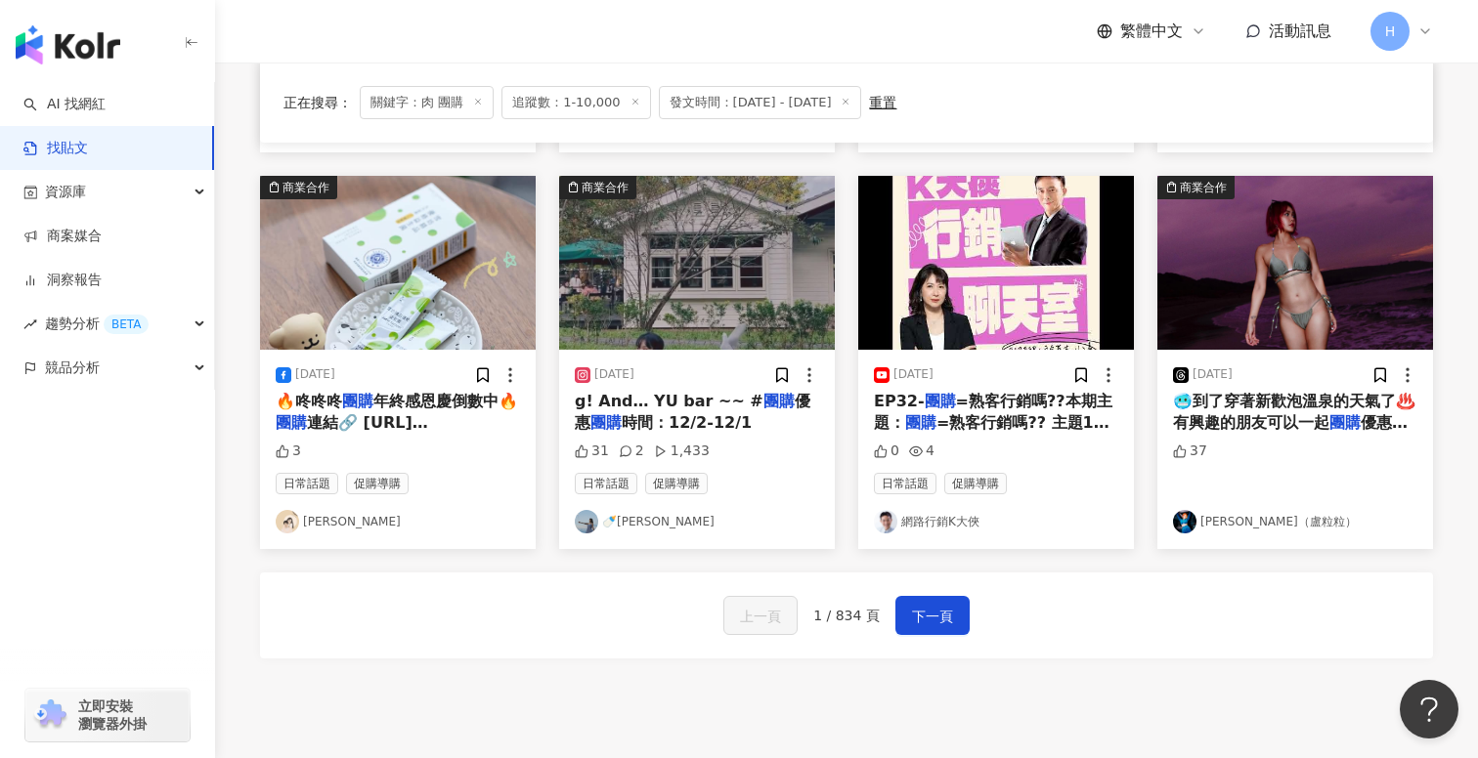
scroll to position [969, 0]
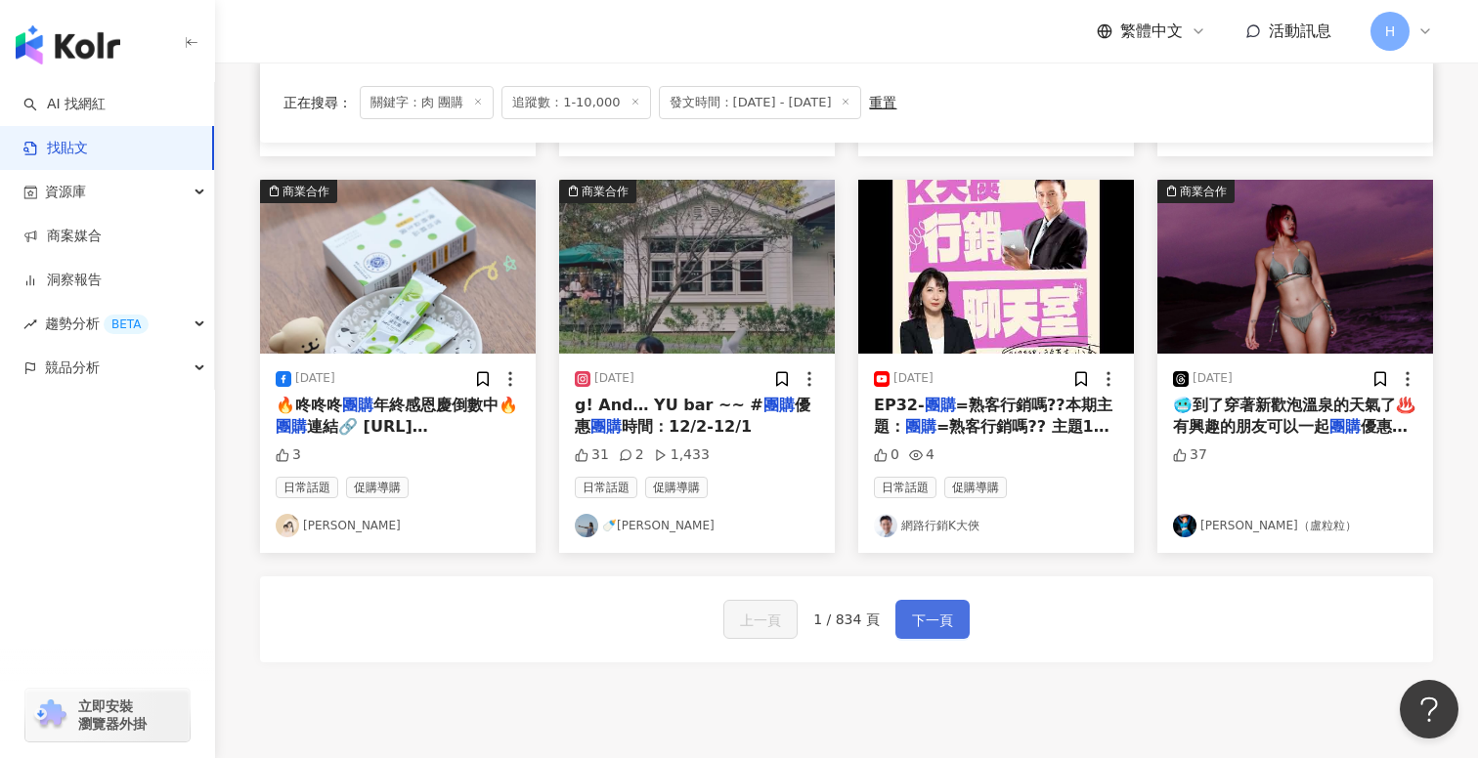
click at [929, 609] on span "下一頁" at bounding box center [932, 620] width 41 height 23
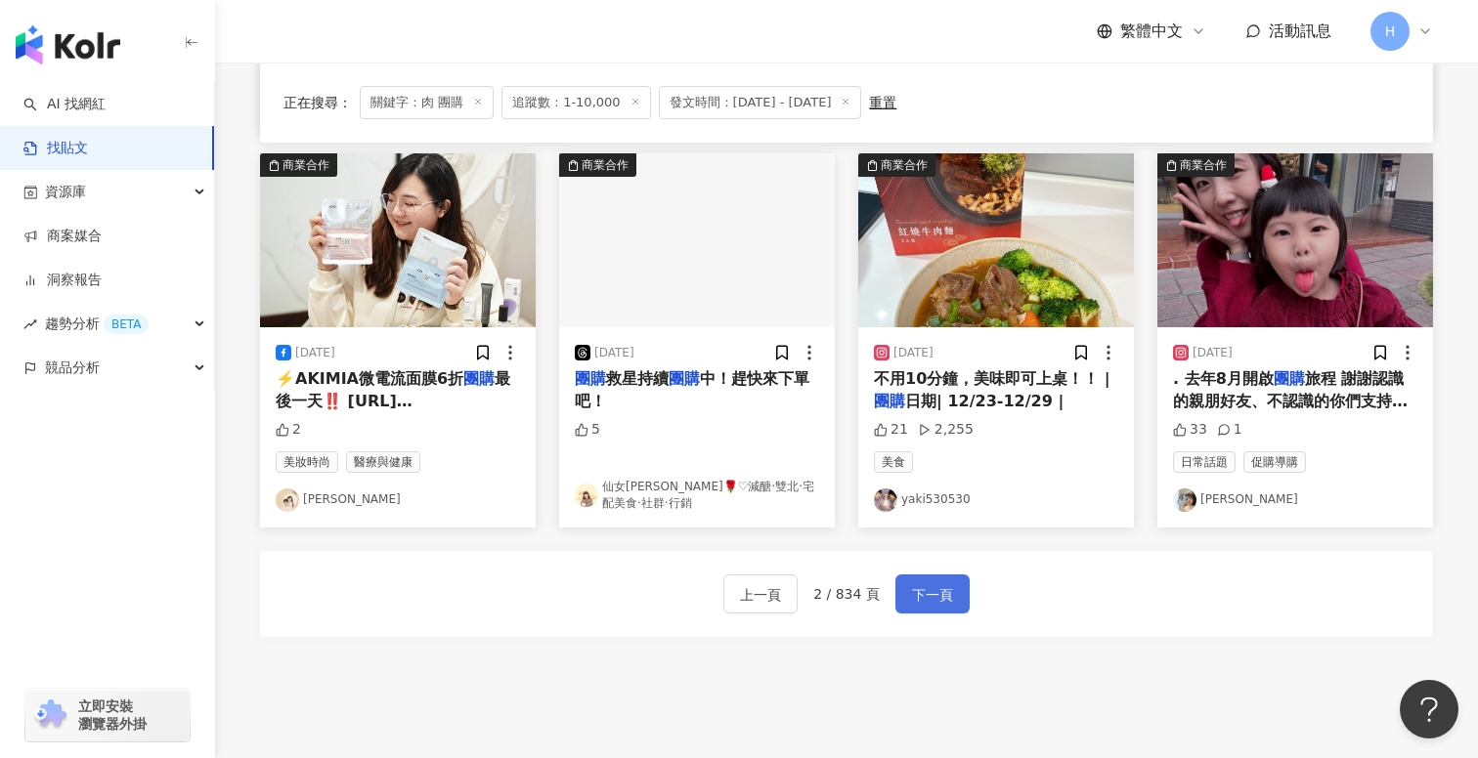
scroll to position [960, 0]
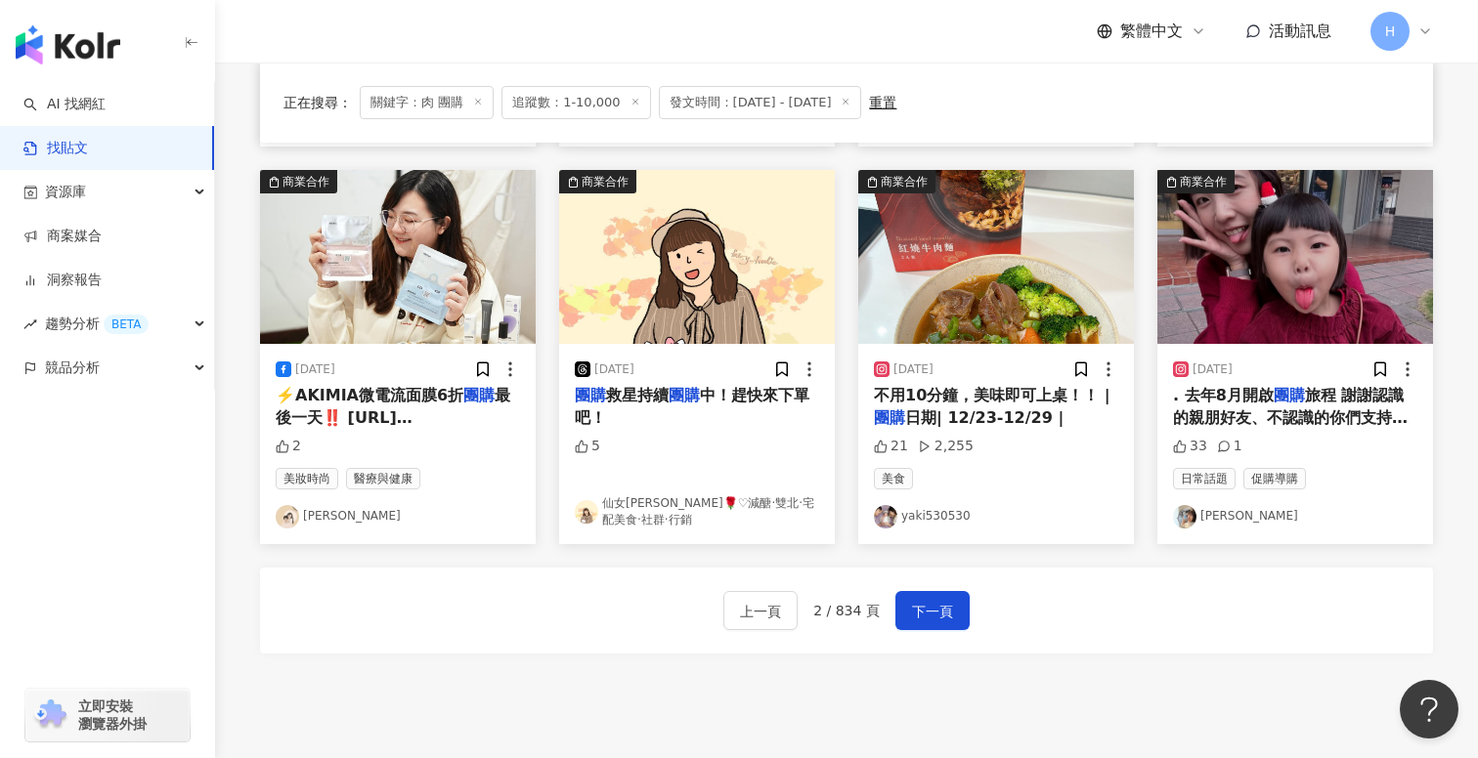
click at [917, 514] on link "yaki530530" at bounding box center [996, 516] width 244 height 23
click at [915, 616] on span "下一頁" at bounding box center [932, 611] width 41 height 23
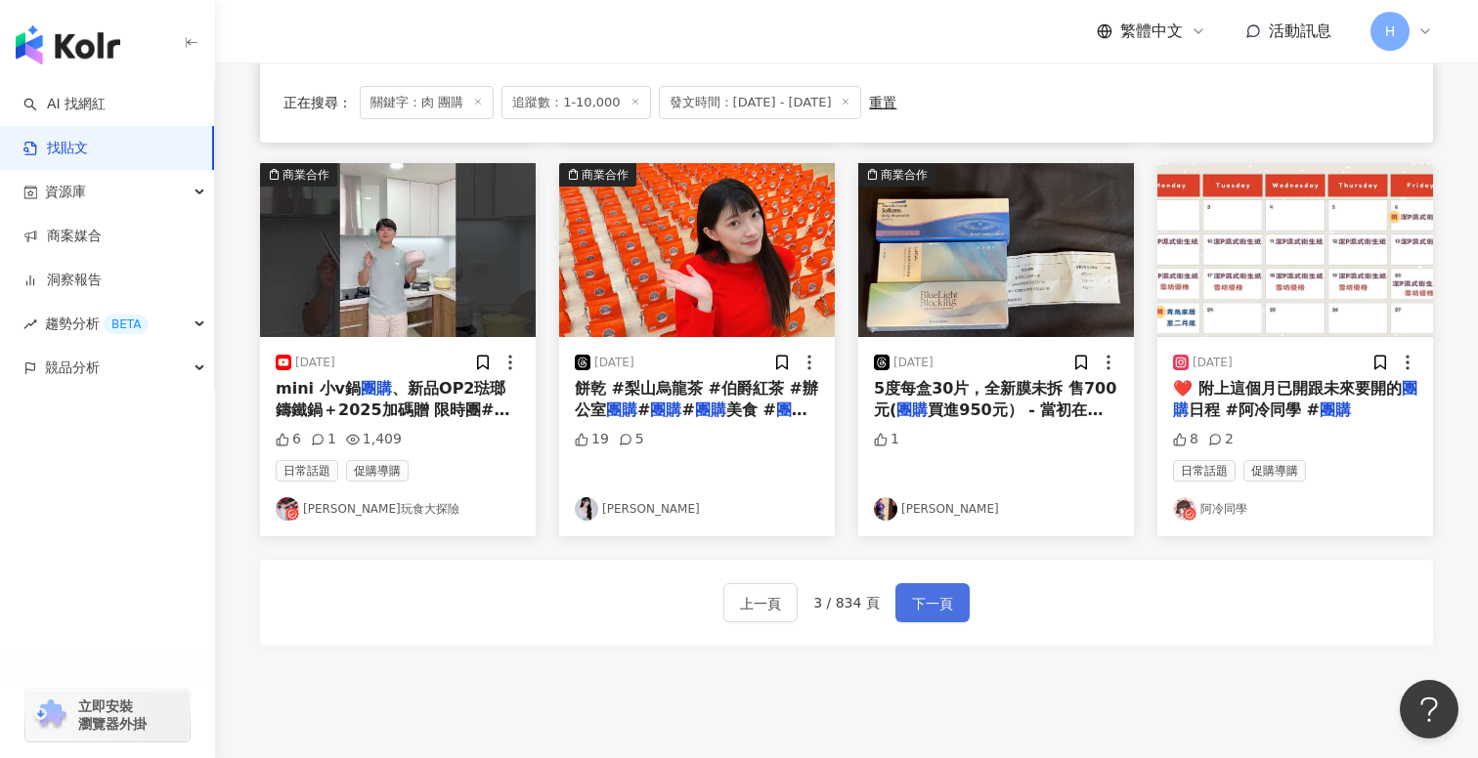
scroll to position [969, 0]
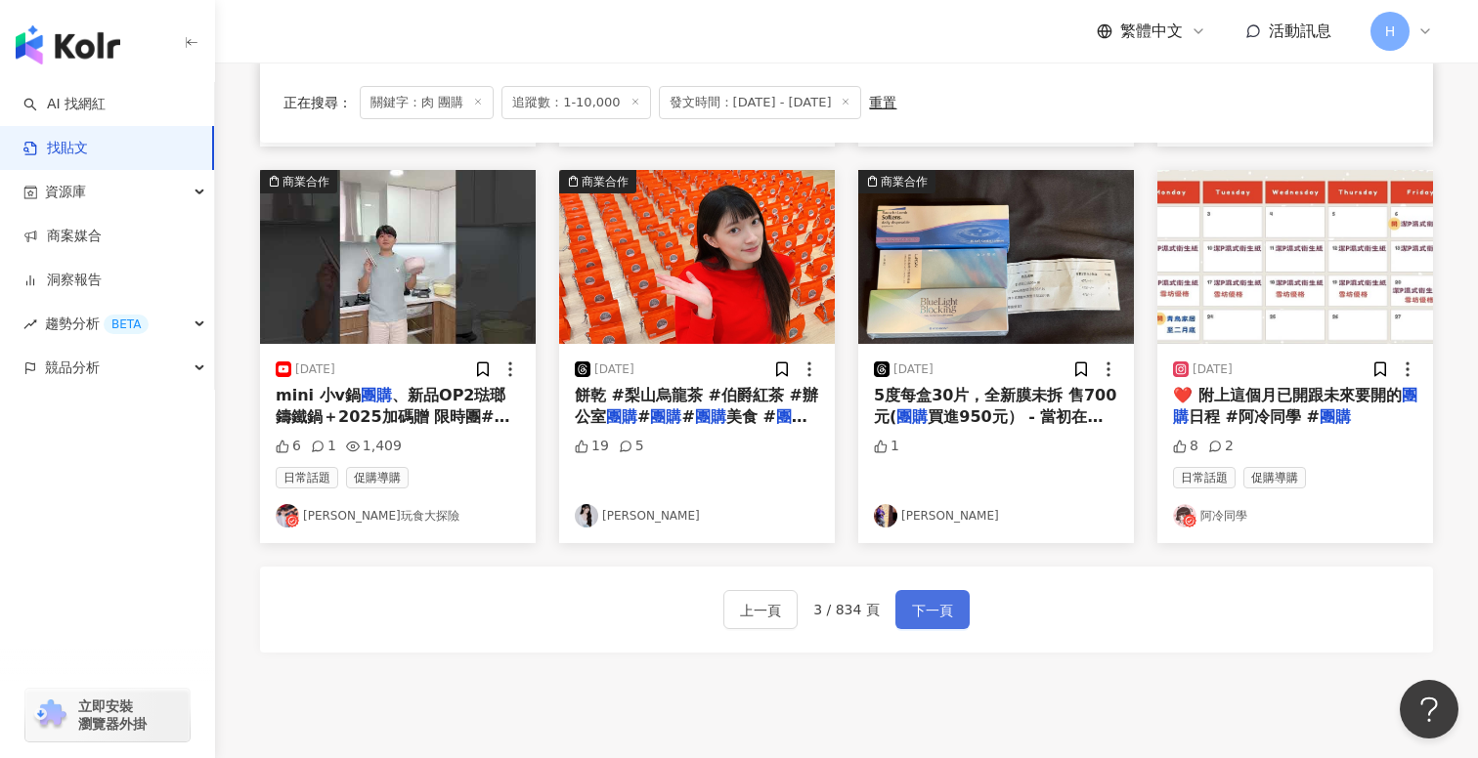
click at [955, 621] on button "下一頁" at bounding box center [932, 609] width 74 height 39
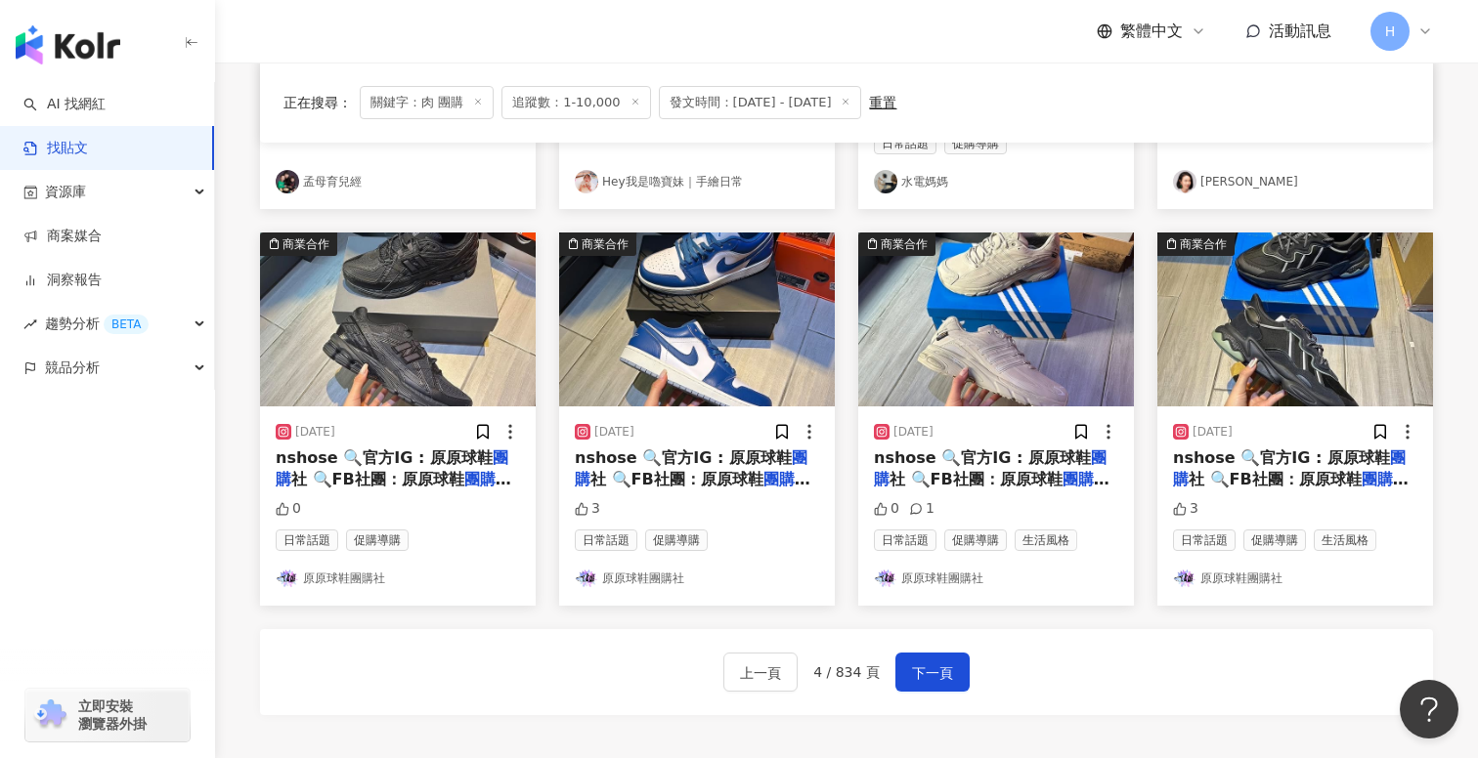
scroll to position [1018, 0]
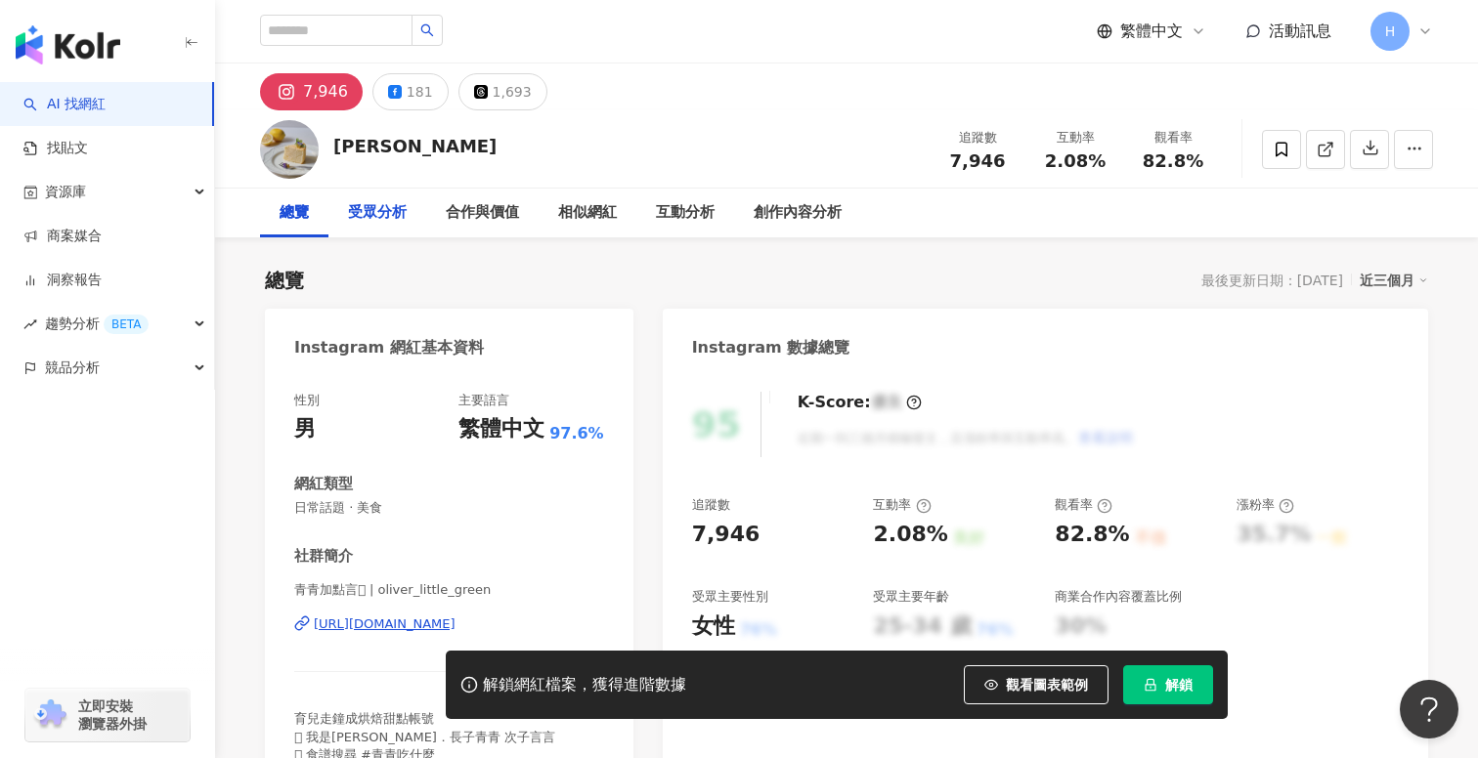
scroll to position [49, 0]
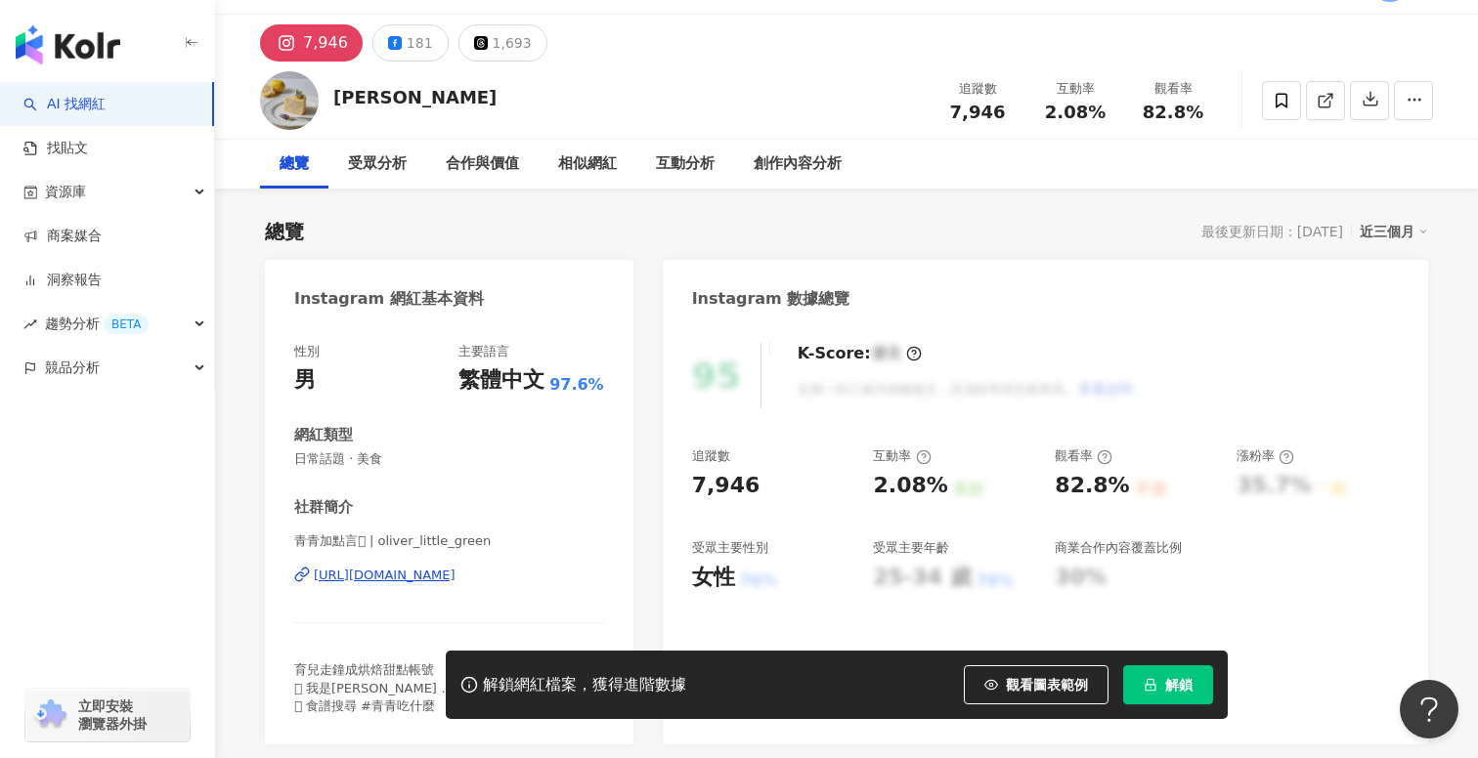
click at [455, 581] on div "https://www.instagram.com/oliver_little_green/" at bounding box center [385, 576] width 142 height 18
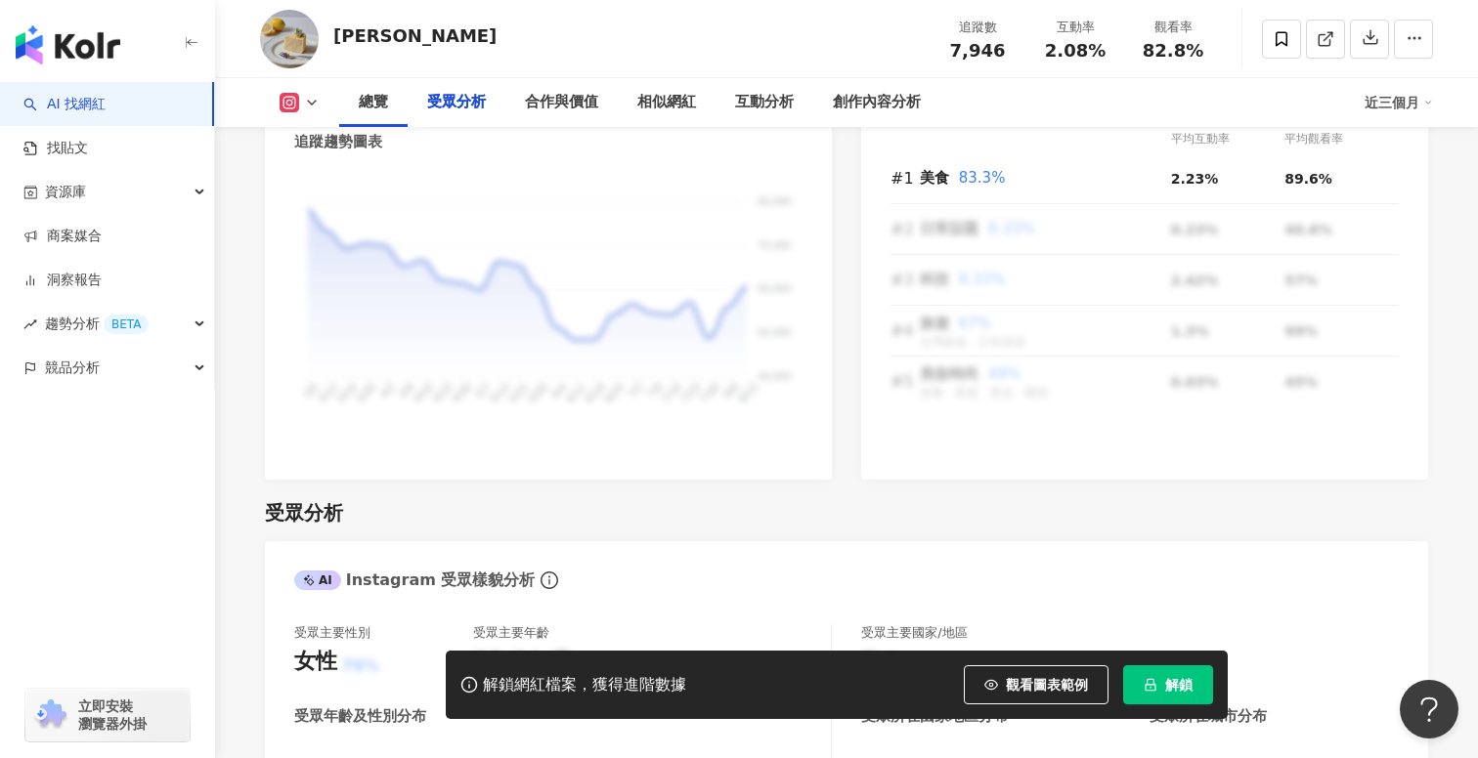
scroll to position [2075, 0]
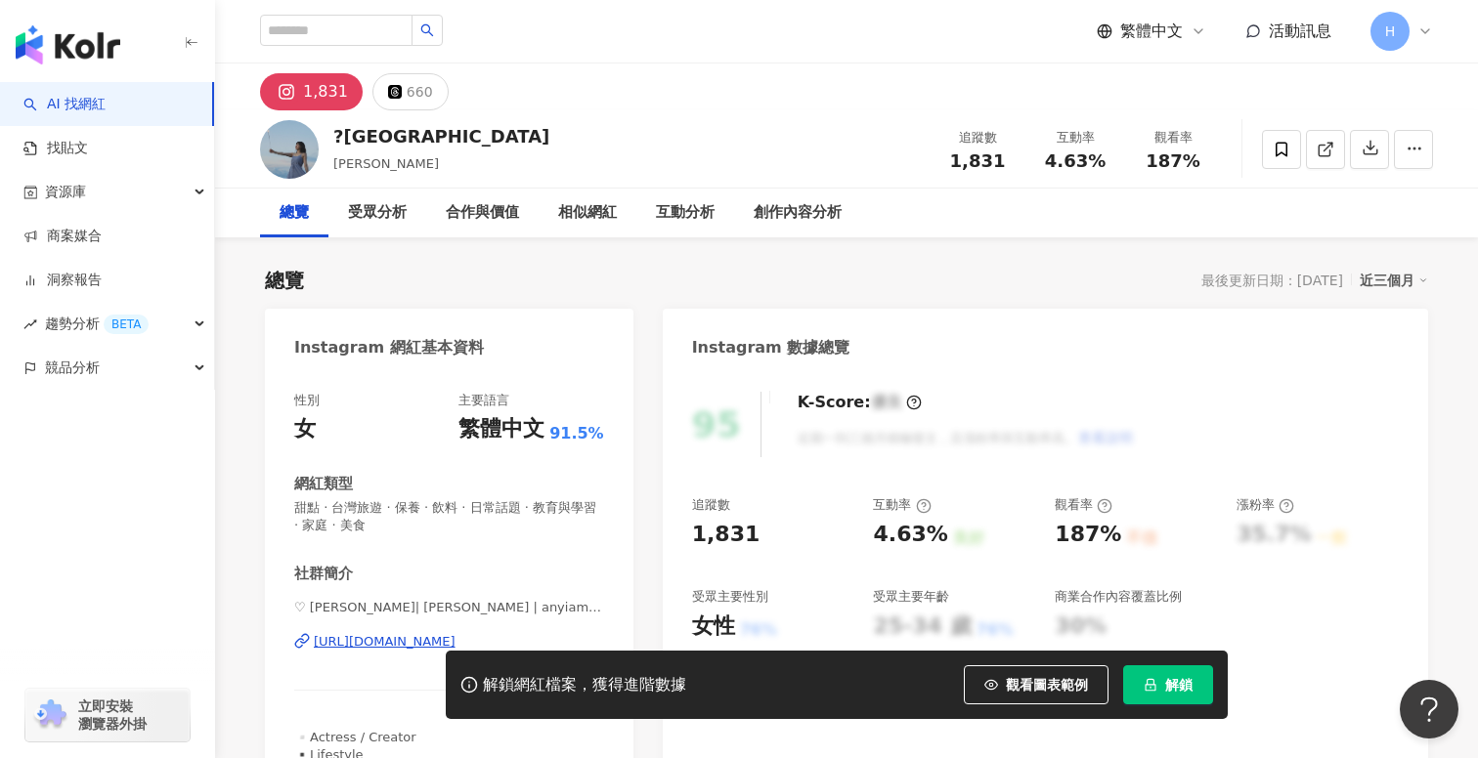
click at [316, 110] on div "?[PERSON_NAME] [PERSON_NAME] 追蹤數 1,831 互動率 4.63% 觀看率 187%" at bounding box center [846, 148] width 1251 height 77
click at [310, 78] on div "1,831" at bounding box center [325, 91] width 45 height 27
click at [297, 96] on icon at bounding box center [286, 91] width 23 height 23
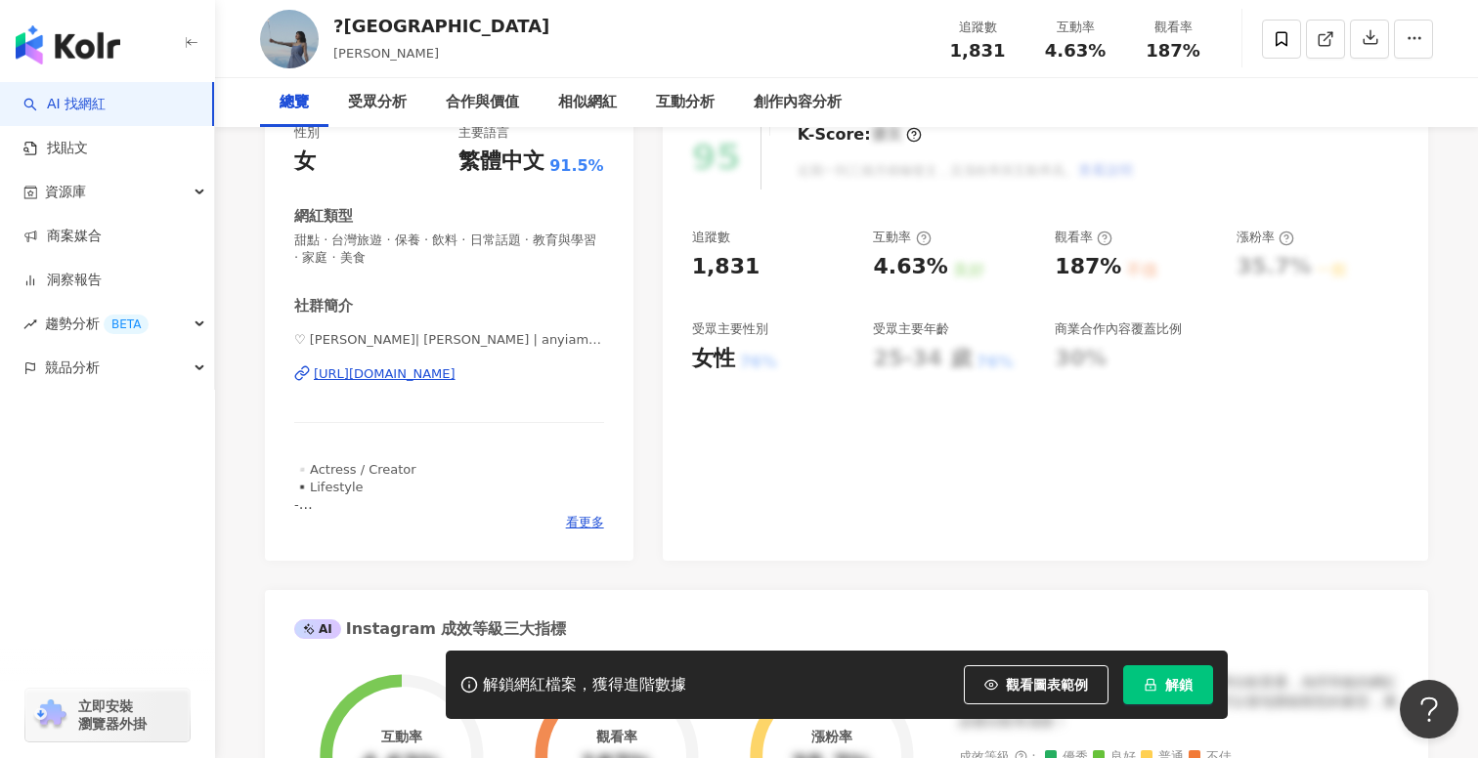
scroll to position [307, 0]
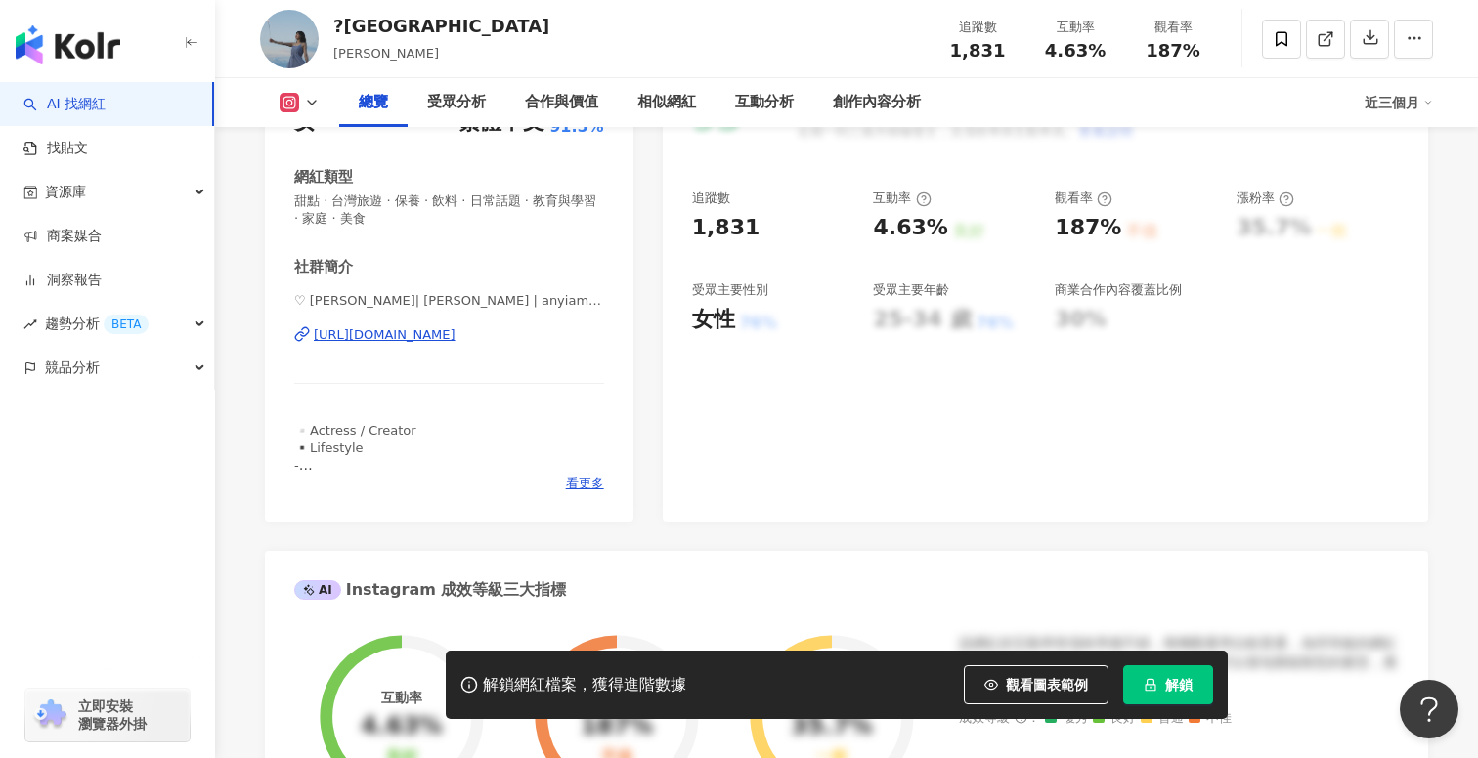
click at [455, 335] on div "https://www.instagram.com/anyiamy0223/" at bounding box center [385, 335] width 142 height 18
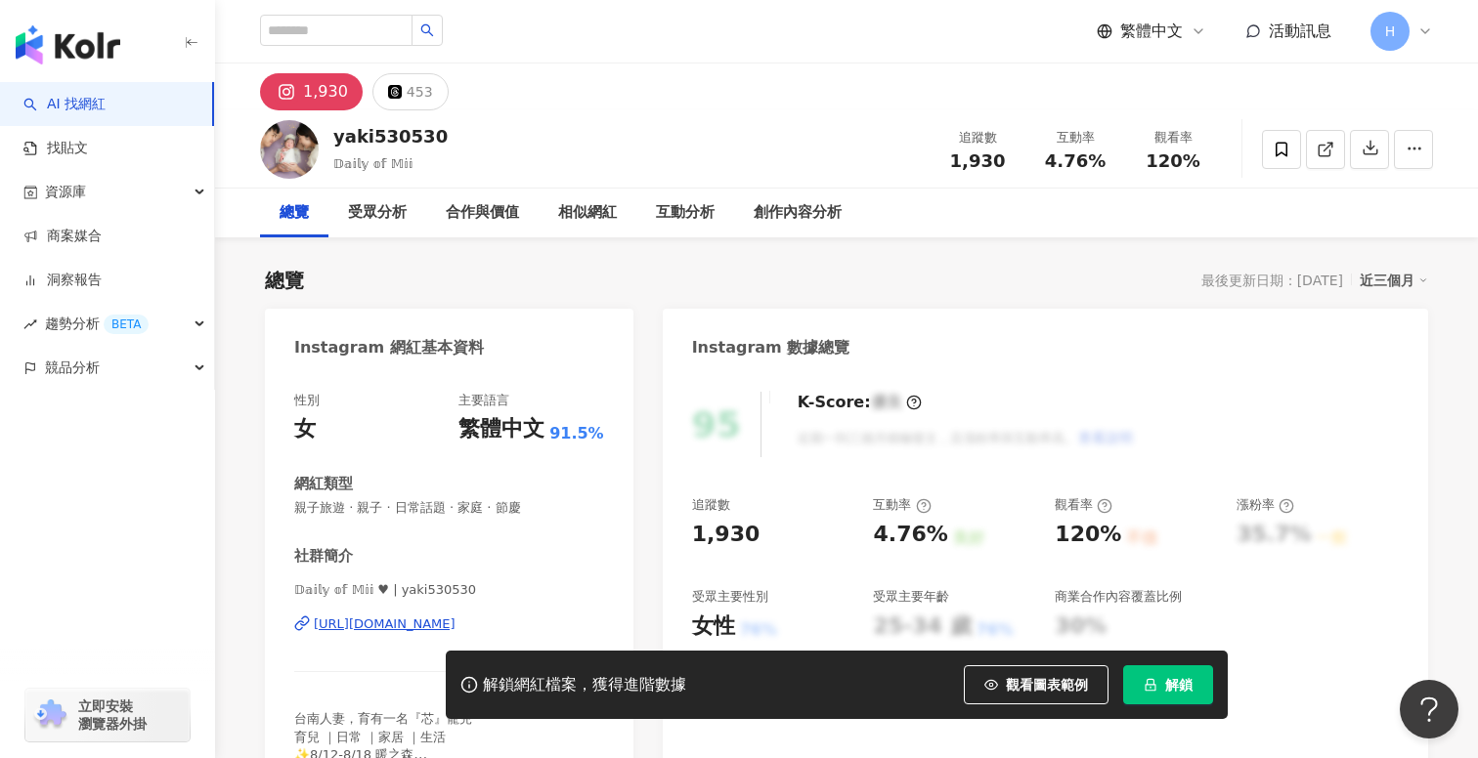
click at [455, 625] on div "https://www.instagram.com/yaki530530/" at bounding box center [385, 625] width 142 height 18
